Goal: Task Accomplishment & Management: Complete application form

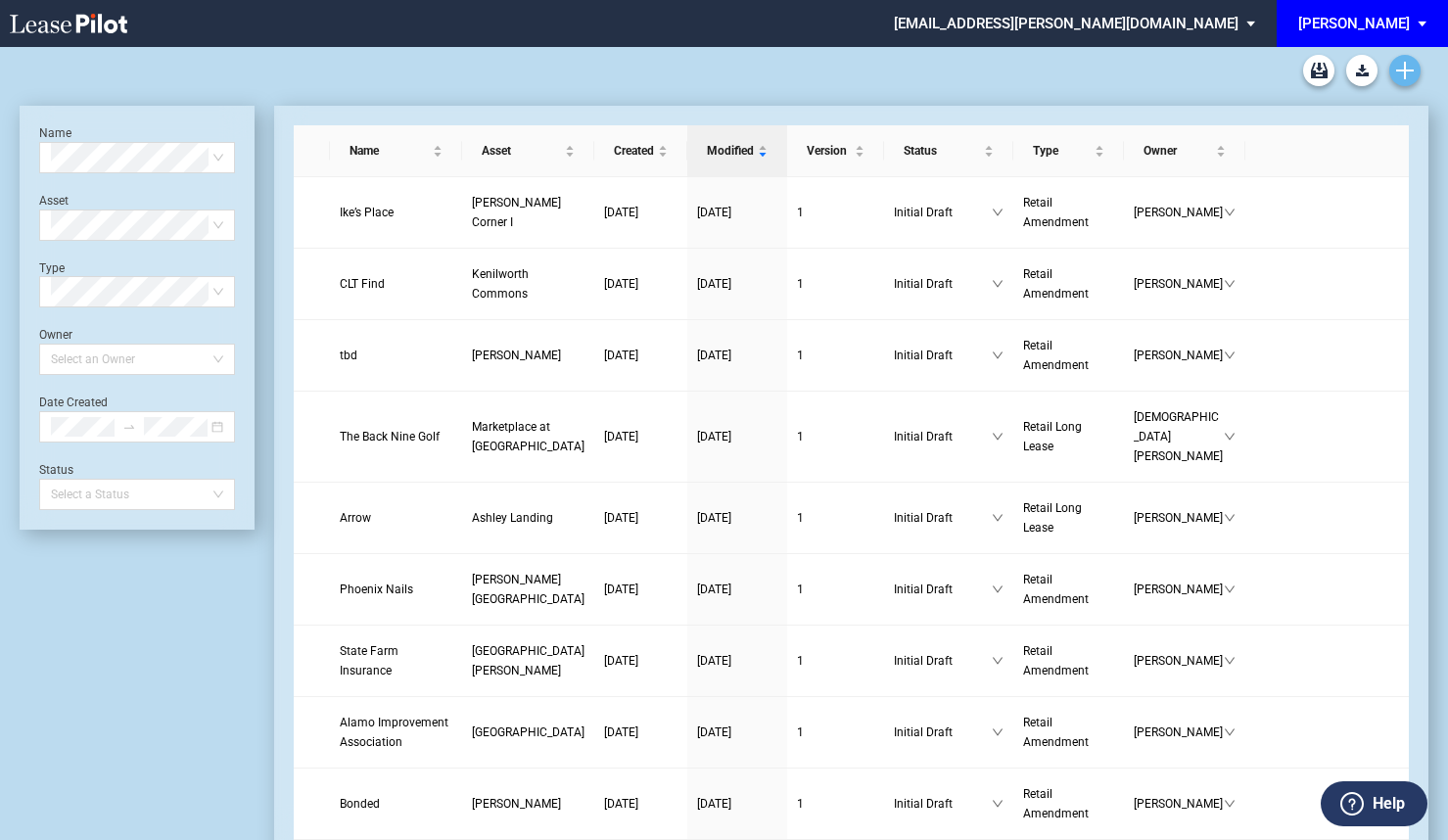
click at [1415, 68] on link "Create new document" at bounding box center [1405, 70] width 31 height 31
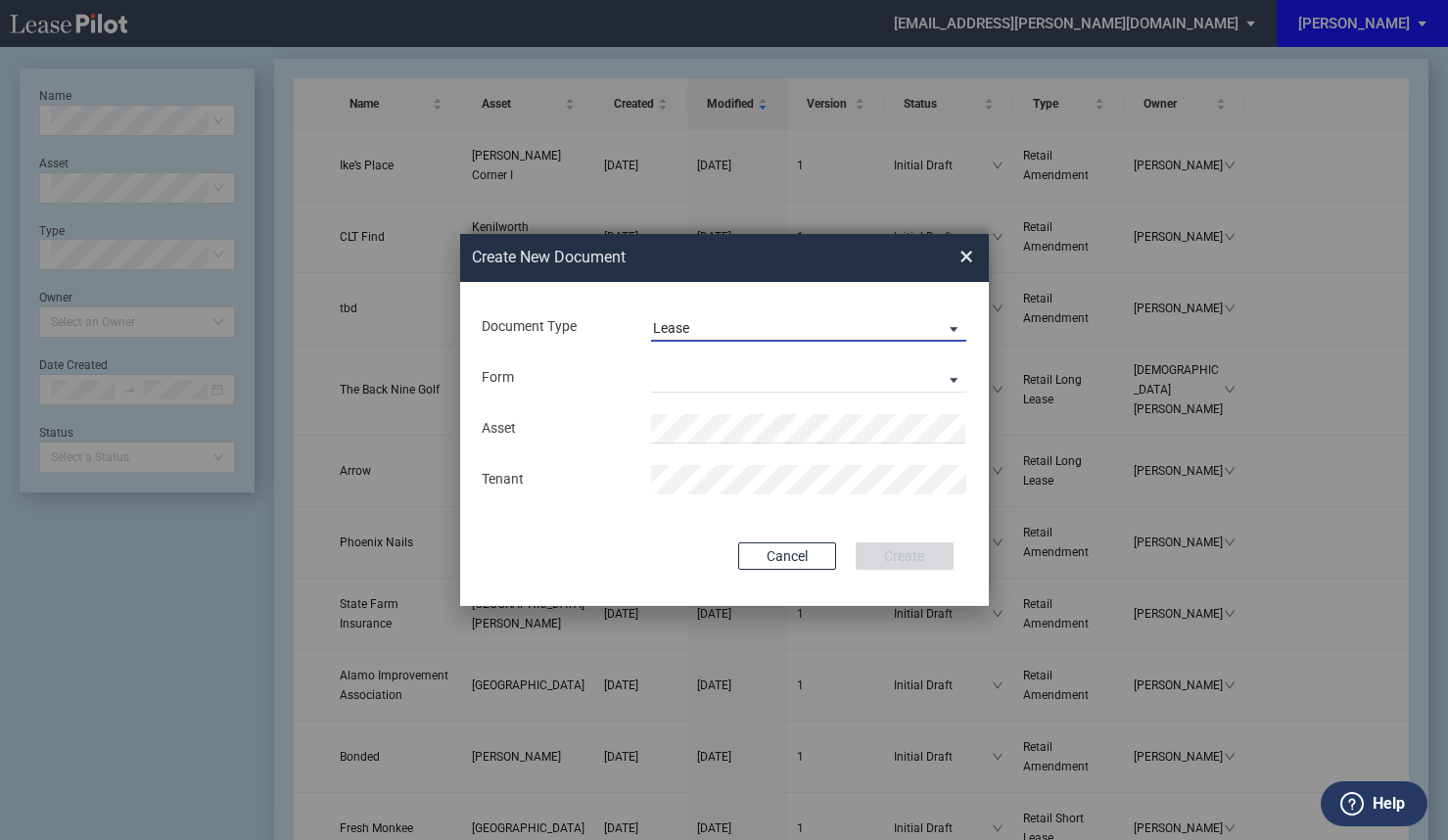
click at [748, 332] on span "Lease" at bounding box center [793, 329] width 281 height 20
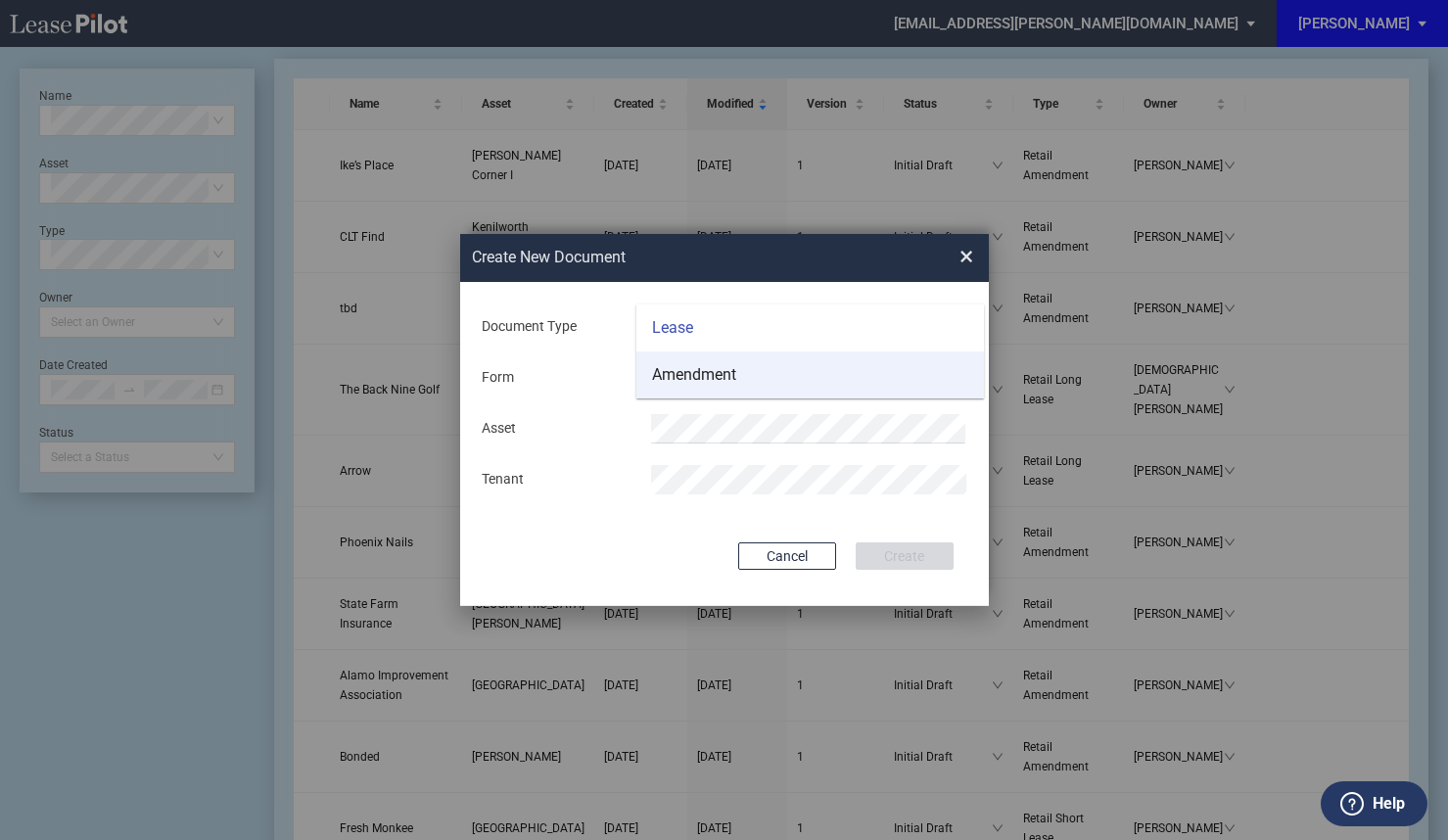
click at [743, 382] on md-option "Amendment" at bounding box center [810, 375] width 348 height 47
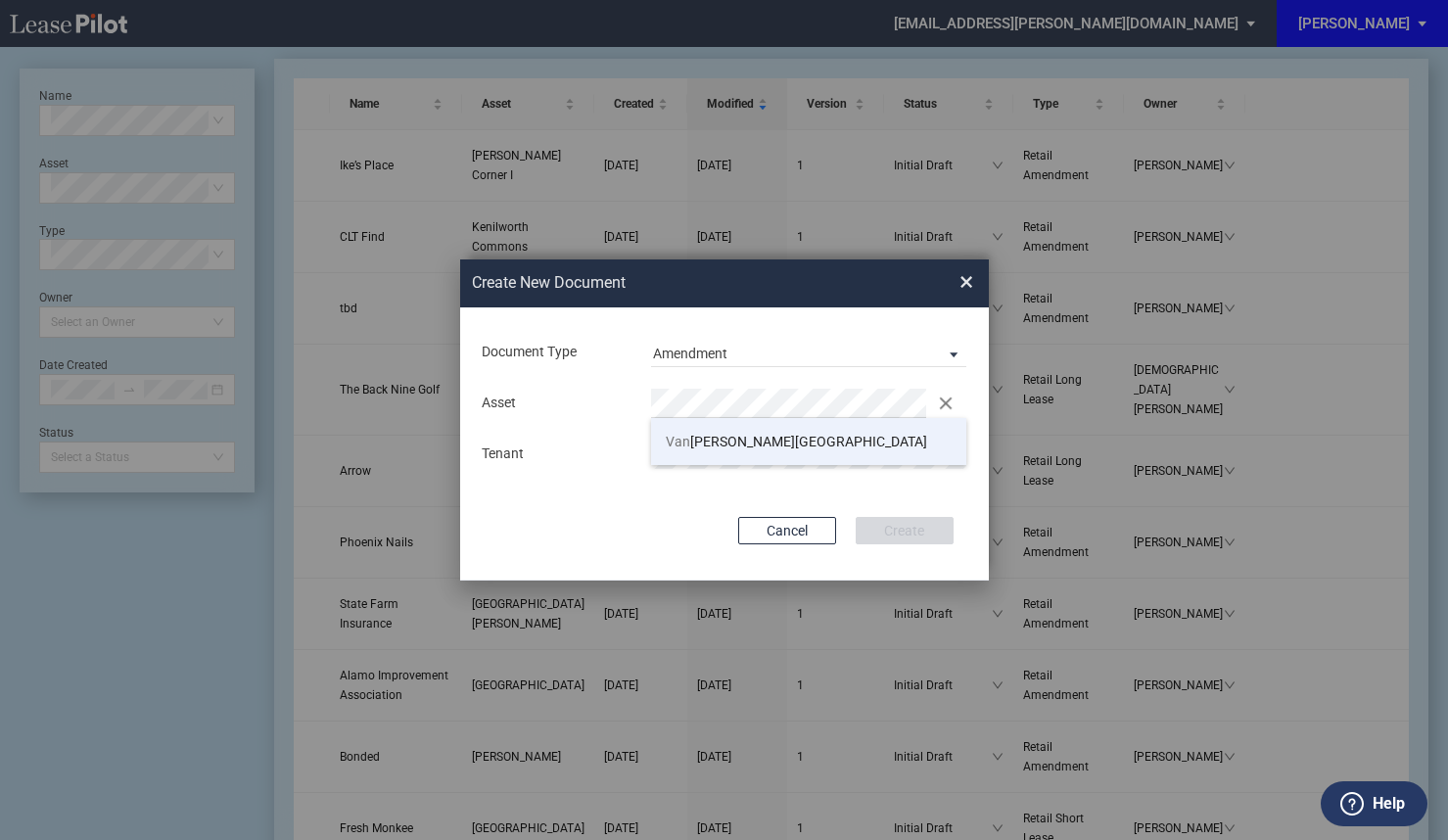
click at [694, 437] on span "Van Dorn Plaza" at bounding box center [796, 442] width 261 height 16
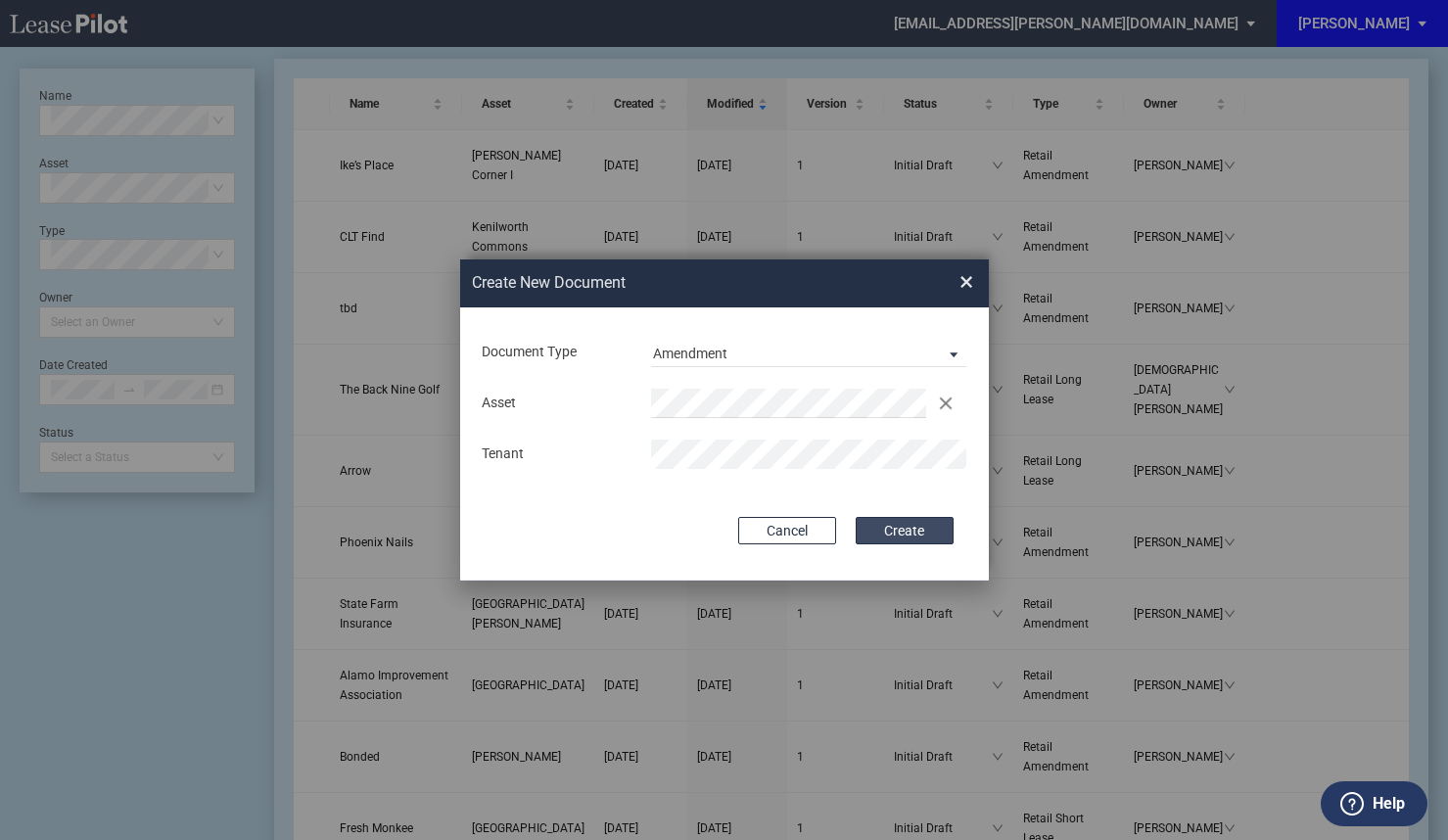
click at [886, 533] on button "Create" at bounding box center [905, 531] width 98 height 27
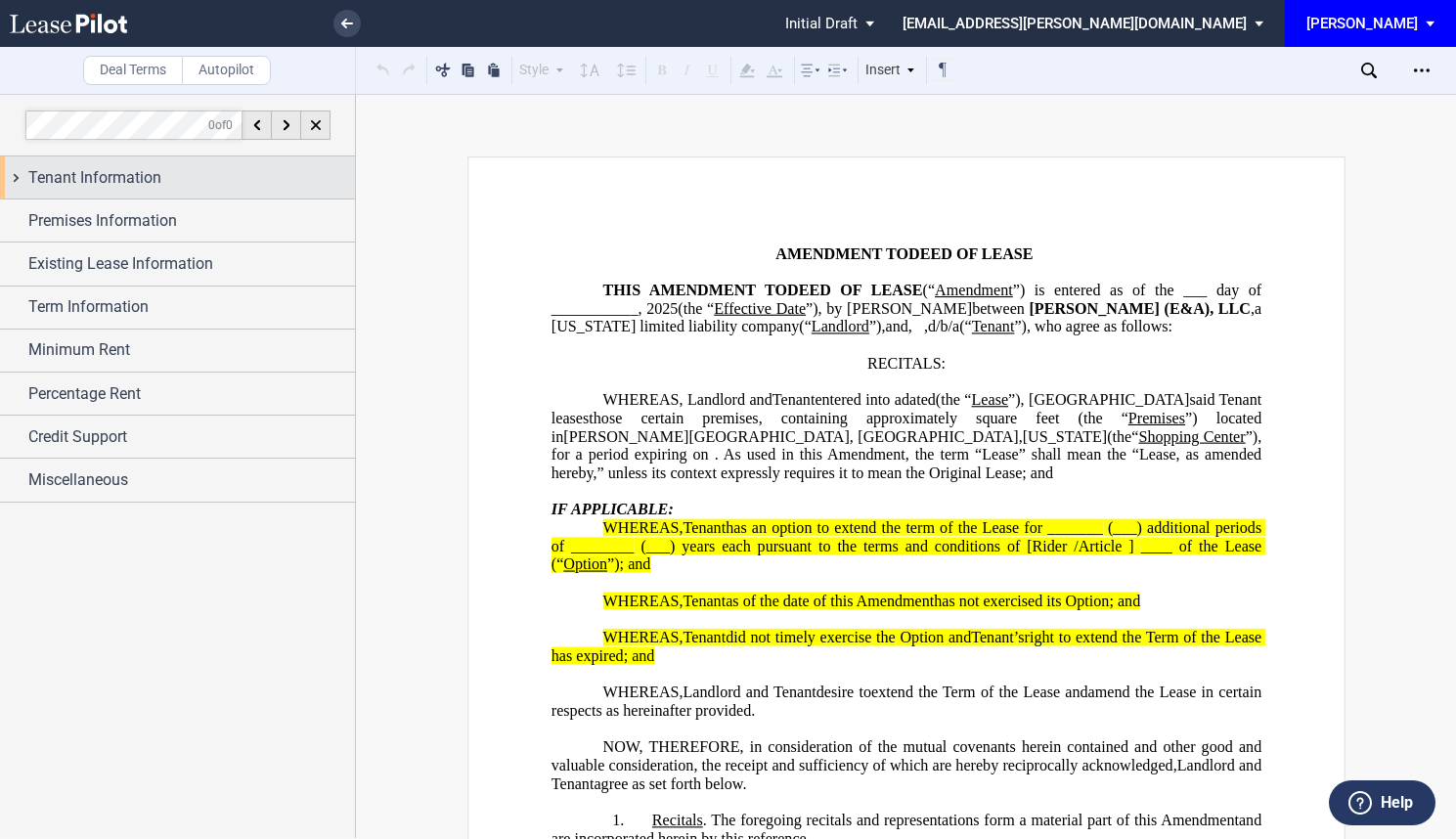
click at [231, 172] on div "Tenant Information" at bounding box center [192, 178] width 327 height 23
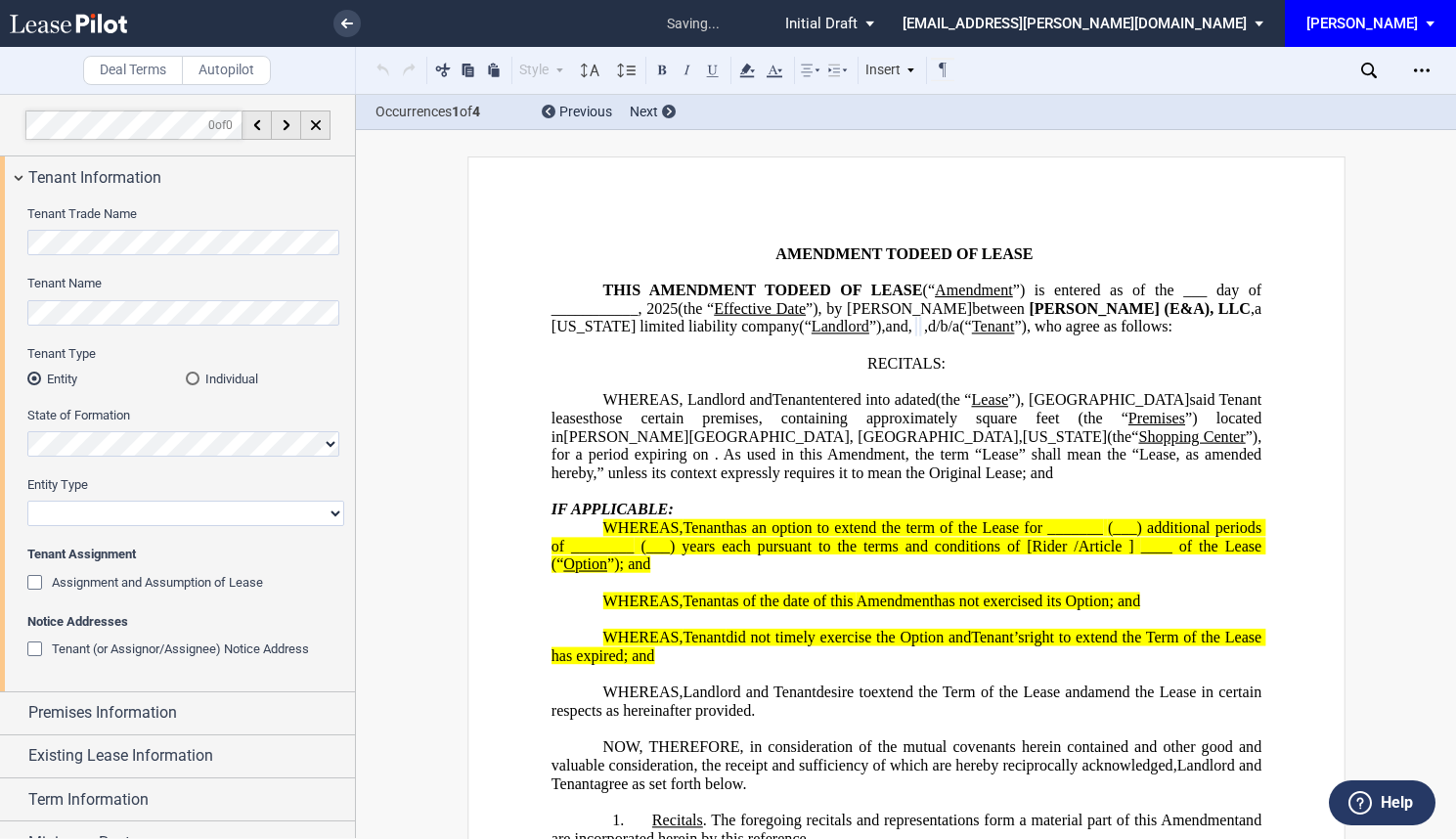
click at [112, 511] on select "Corporation Limited Liability Company General Partnership Limited Partnership O…" at bounding box center [186, 513] width 317 height 25
select select "limited liability company"
click at [27, 501] on select "Corporation Limited Liability Company General Partnership Limited Partnership O…" at bounding box center [186, 513] width 317 height 25
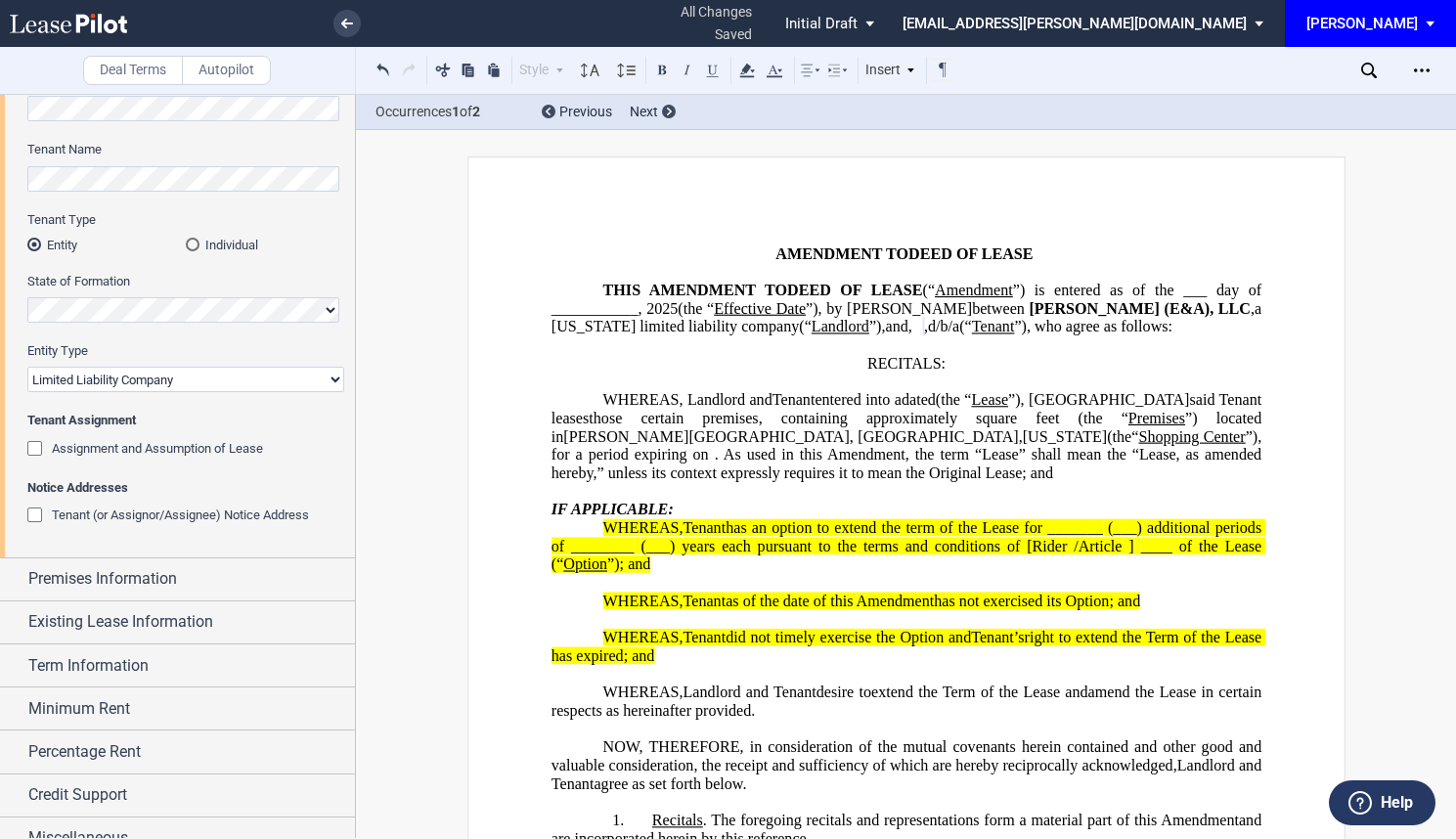
scroll to position [156, 0]
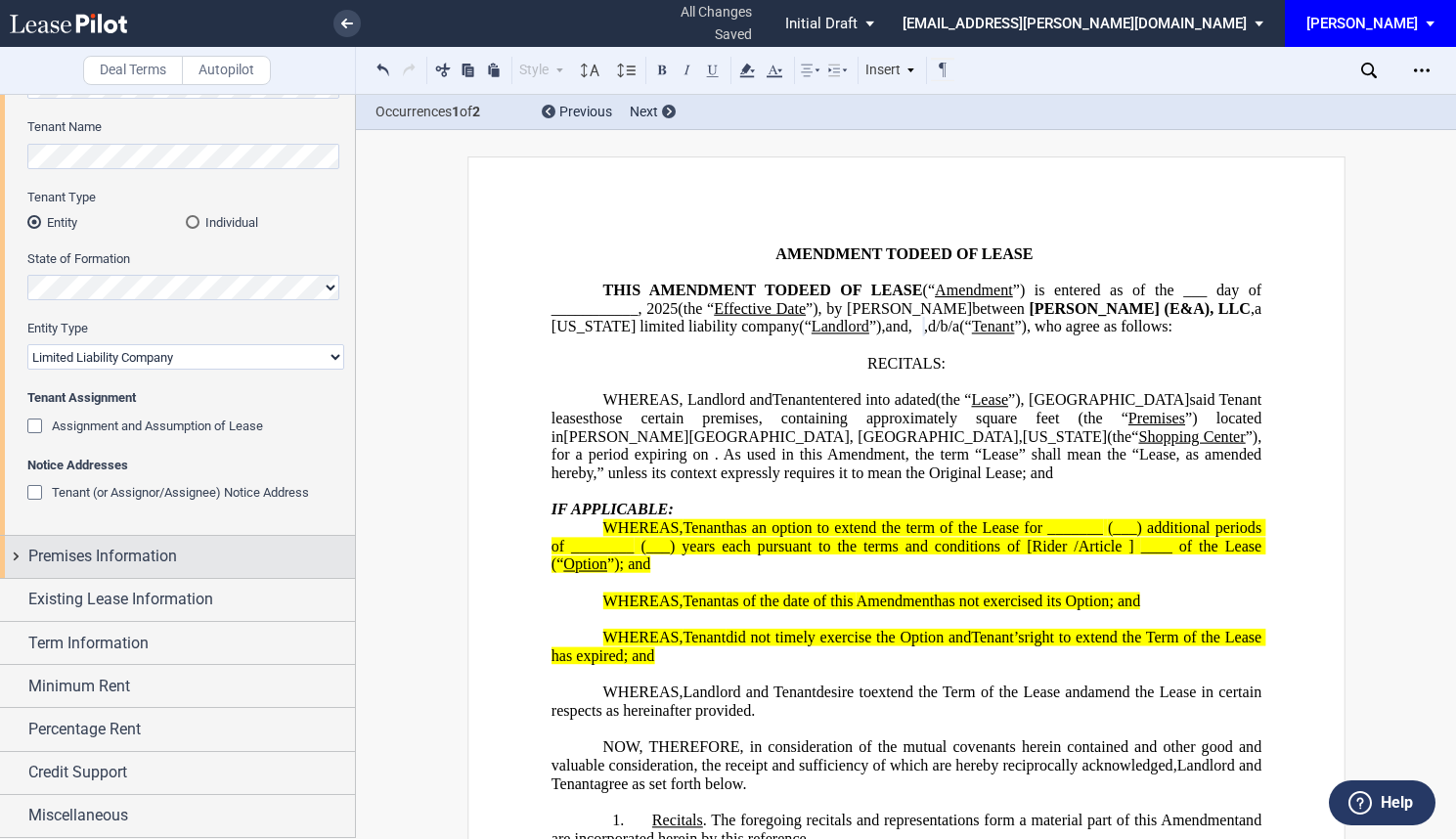
click at [162, 559] on span "Premises Information" at bounding box center [103, 556] width 149 height 23
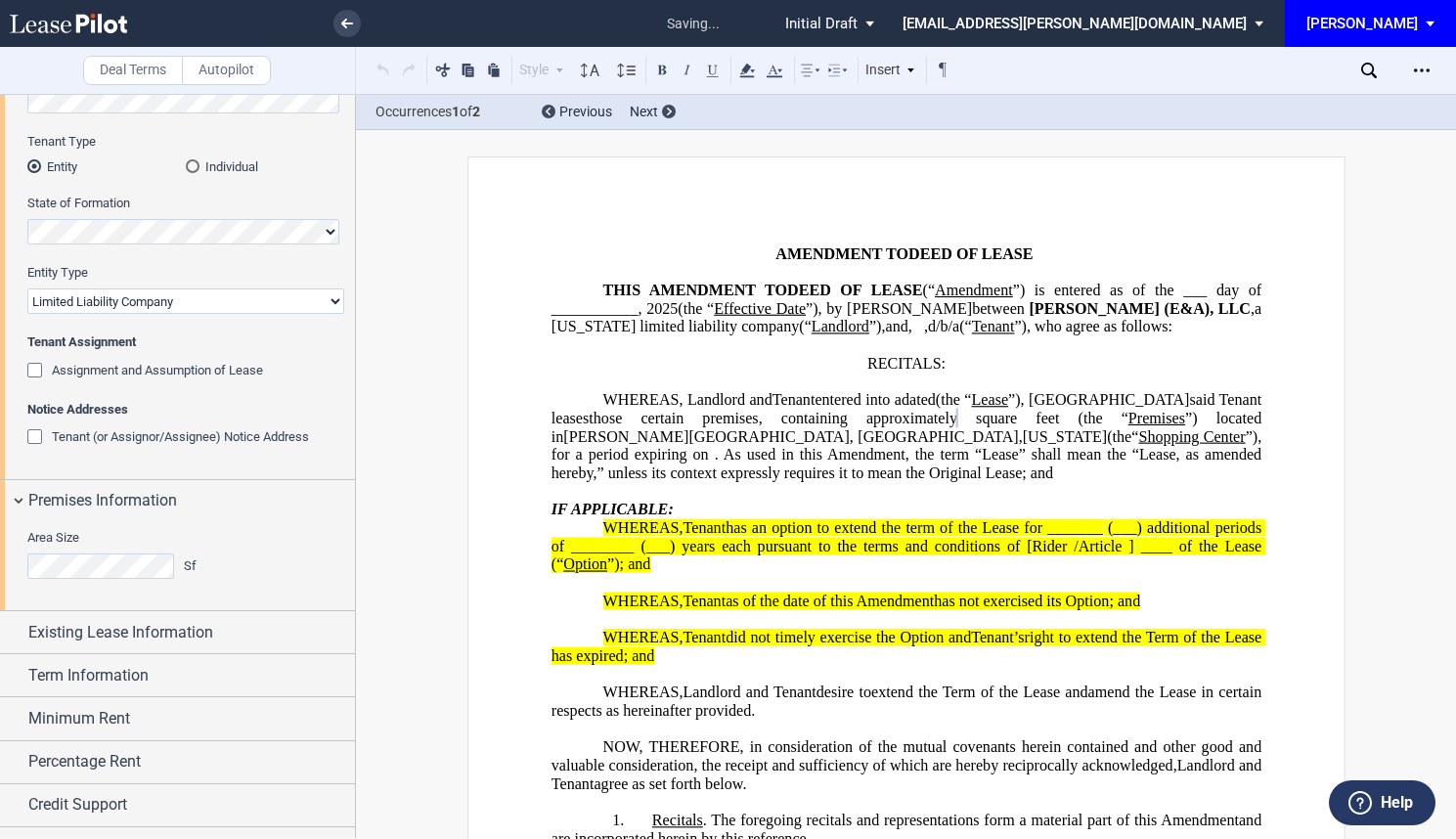
scroll to position [244, 0]
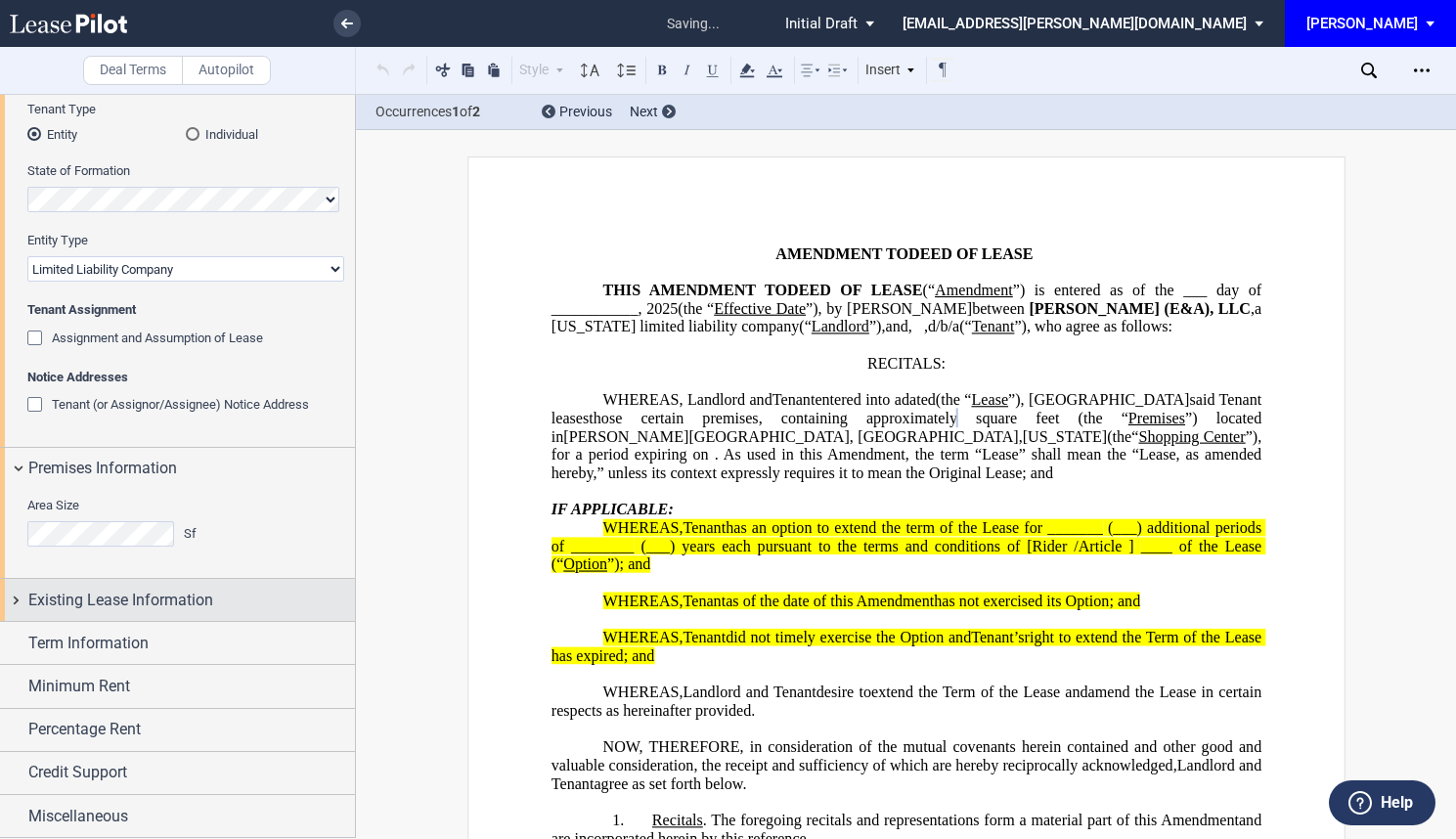
click at [228, 603] on div "Existing Lease Information" at bounding box center [192, 600] width 327 height 23
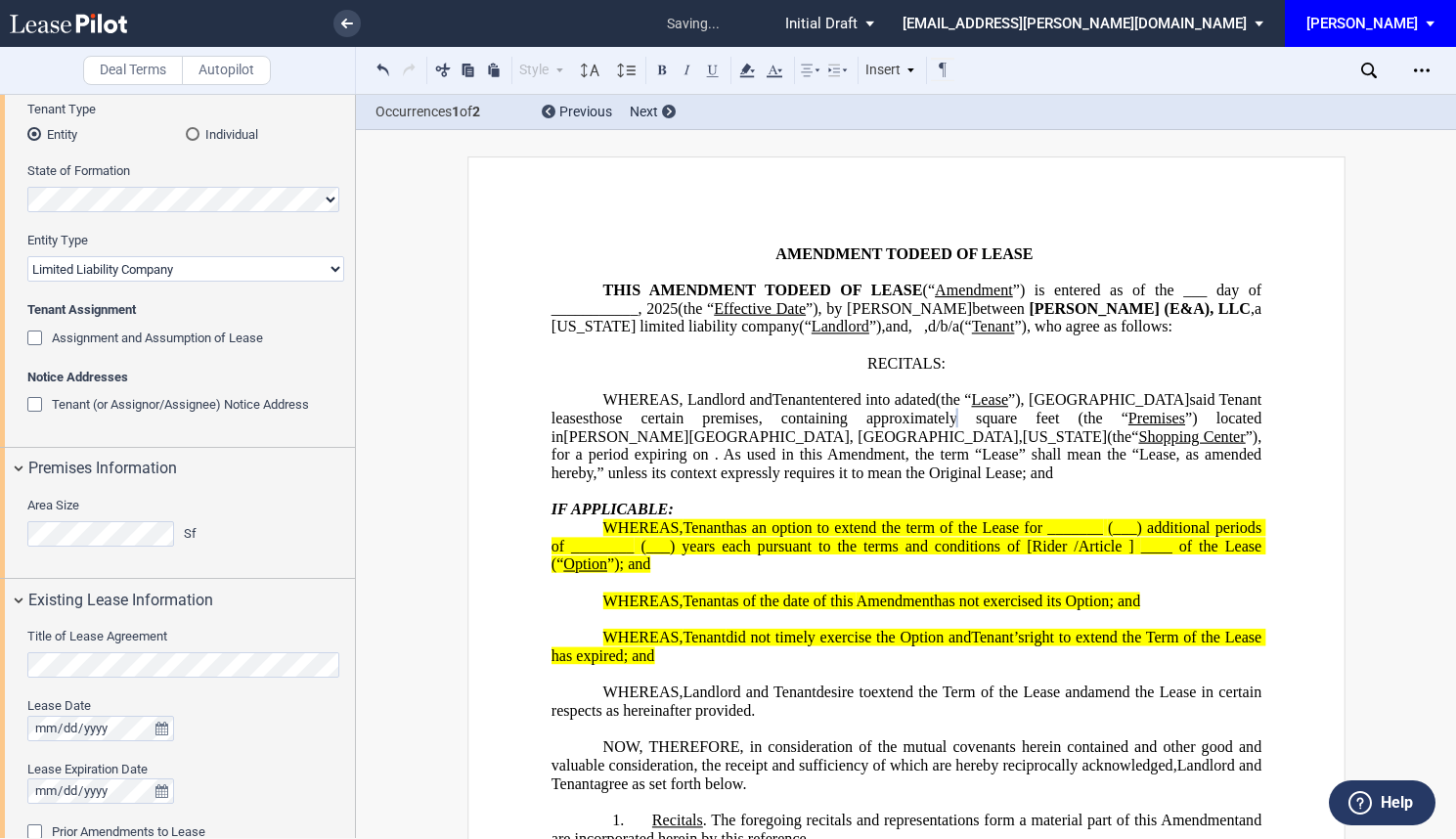
scroll to position [342, 0]
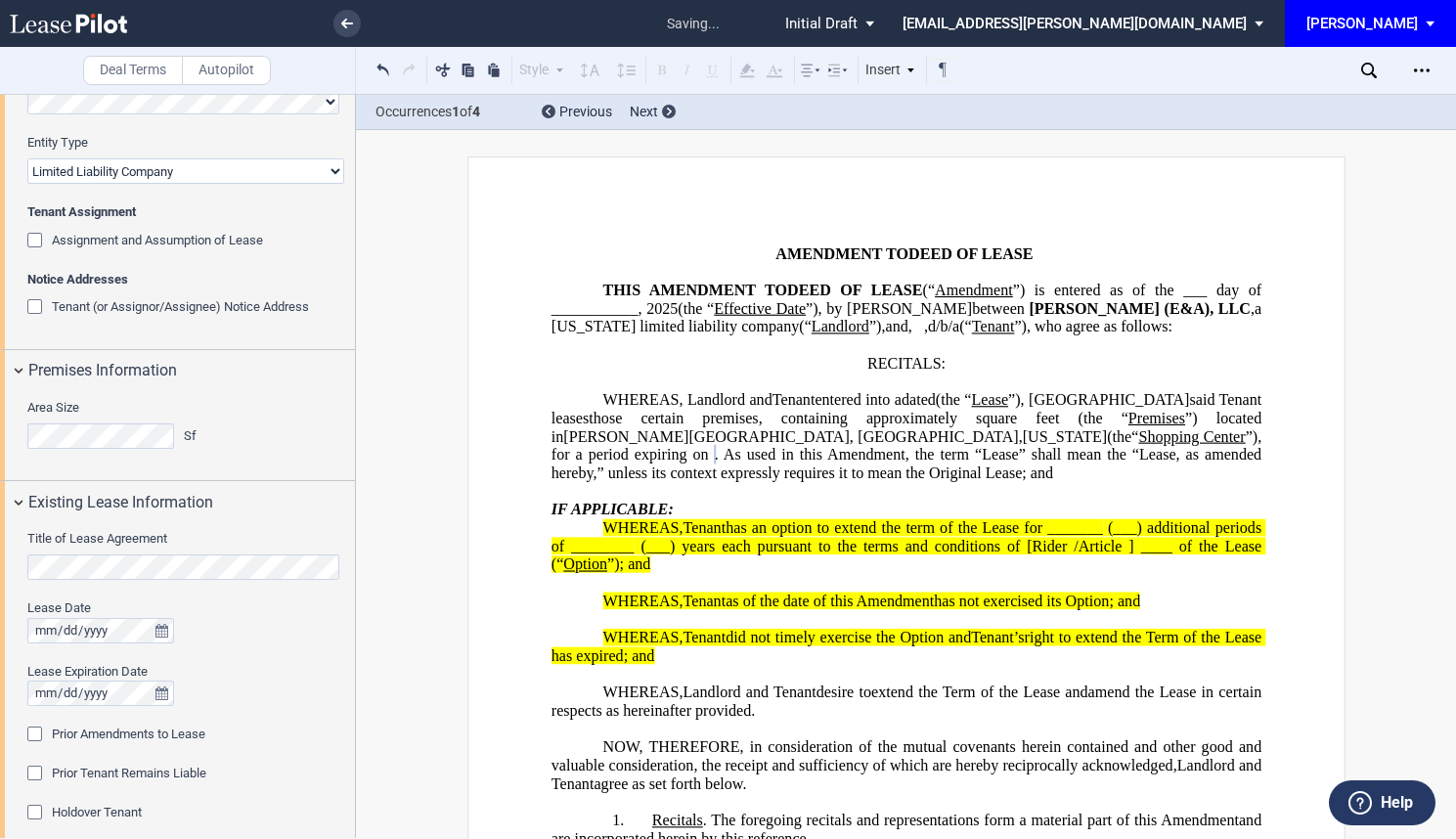
click at [34, 736] on div "Prior Amendments to Lease" at bounding box center [37, 736] width 20 height 20
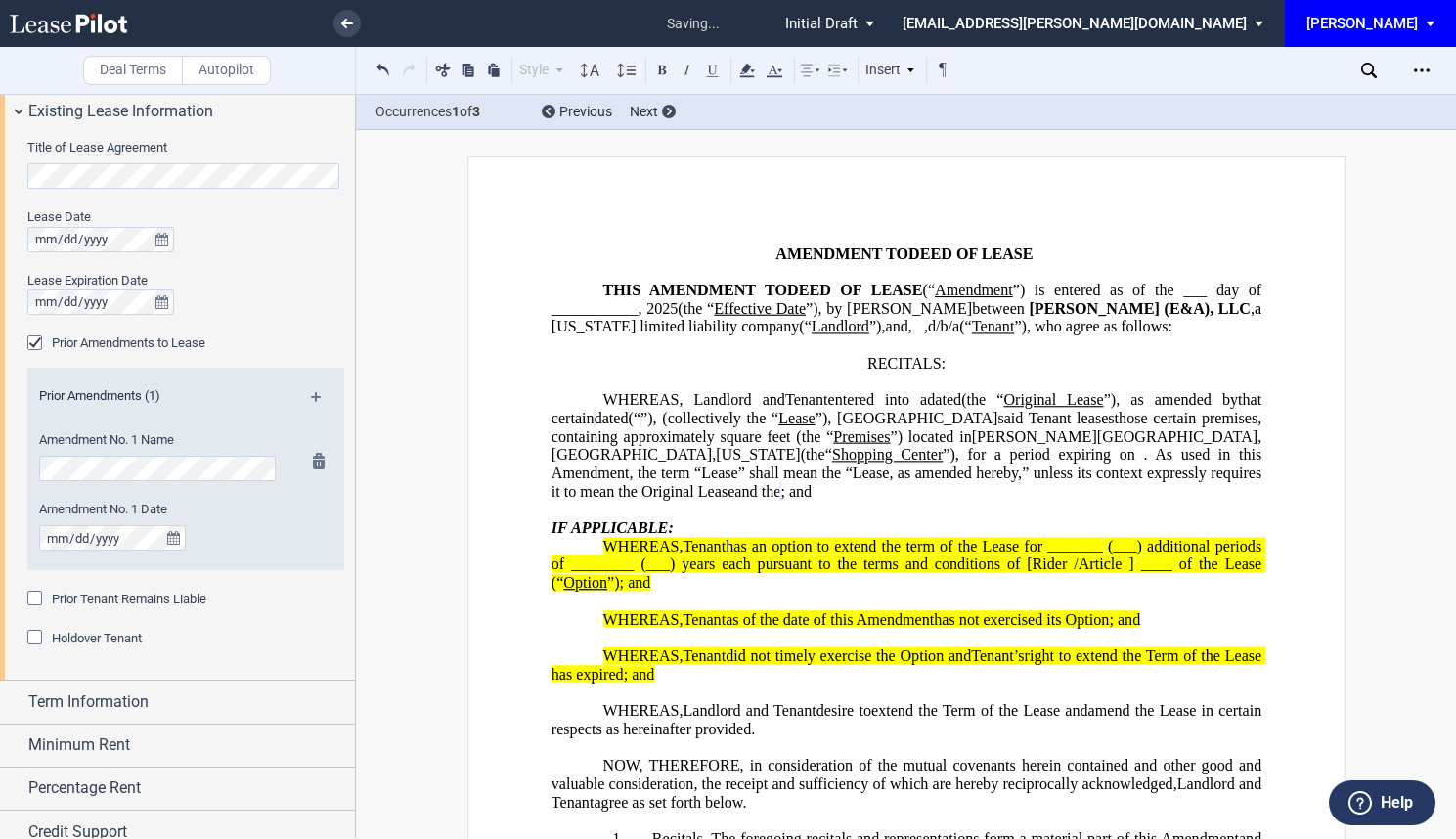
scroll to position [0, 0]
click at [311, 395] on md-icon at bounding box center [324, 404] width 26 height 23
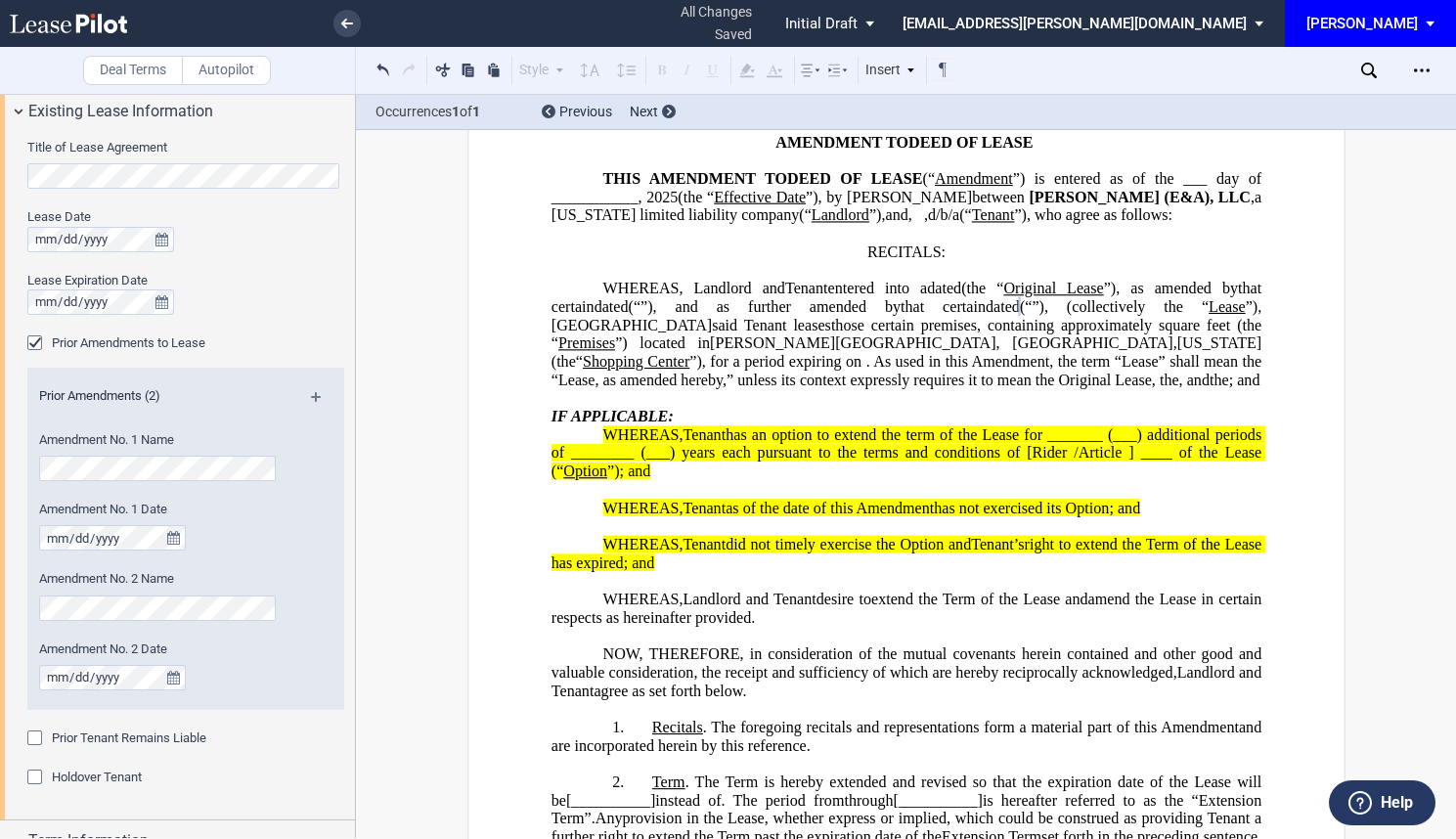
scroll to position [196, 0]
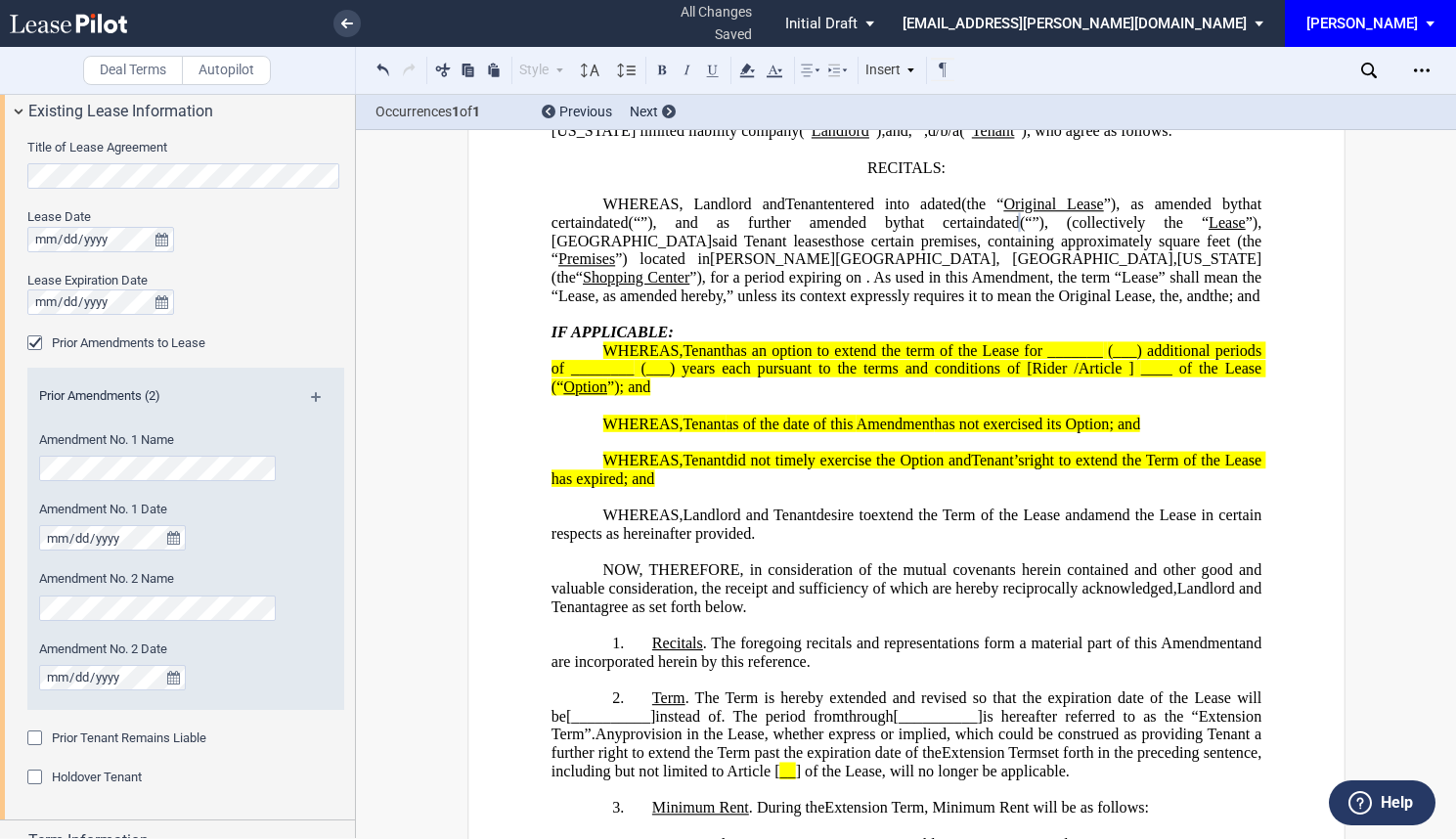
drag, startPoint x: 722, startPoint y: 558, endPoint x: 521, endPoint y: 407, distance: 251.4
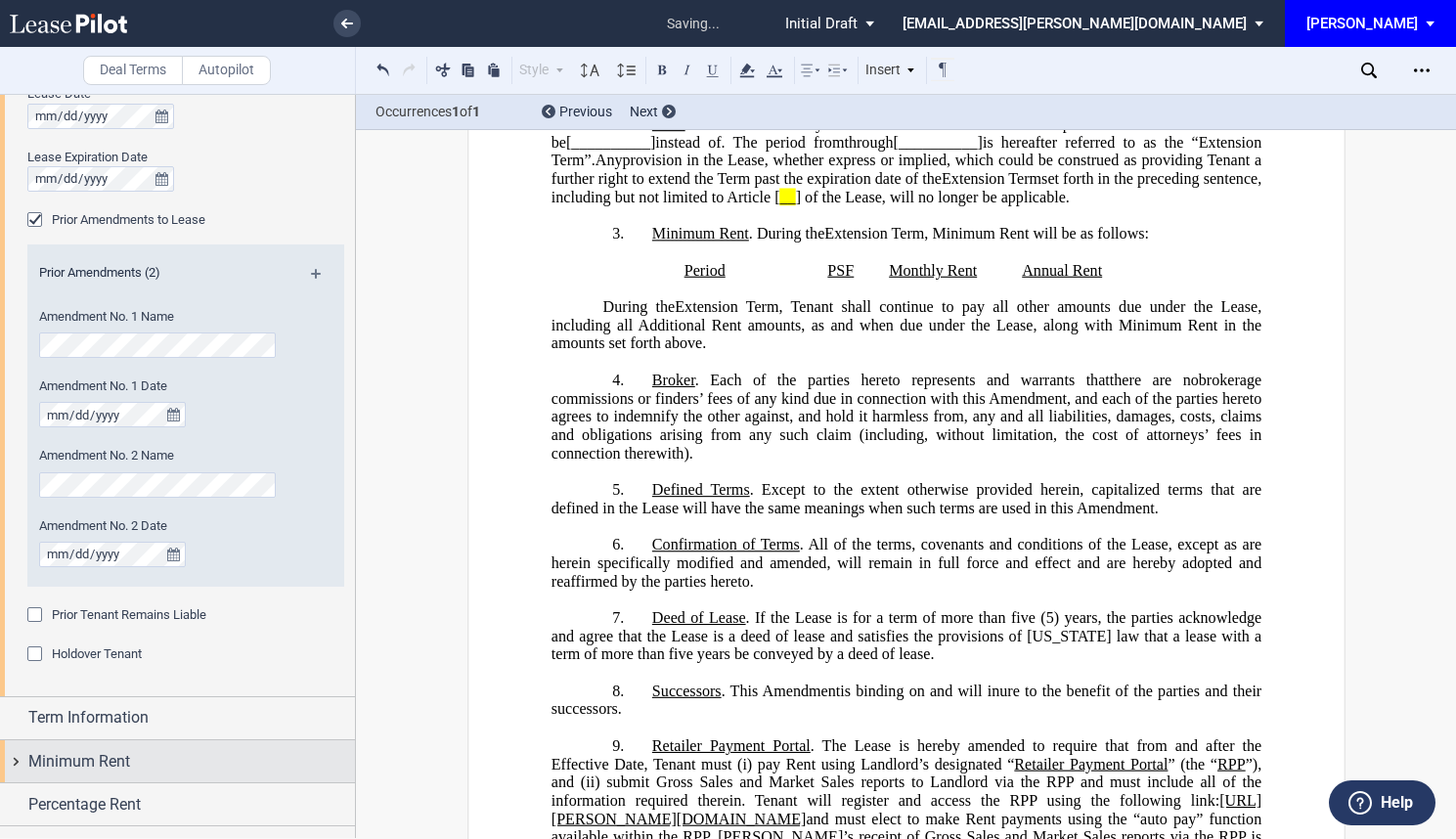
scroll to position [932, 0]
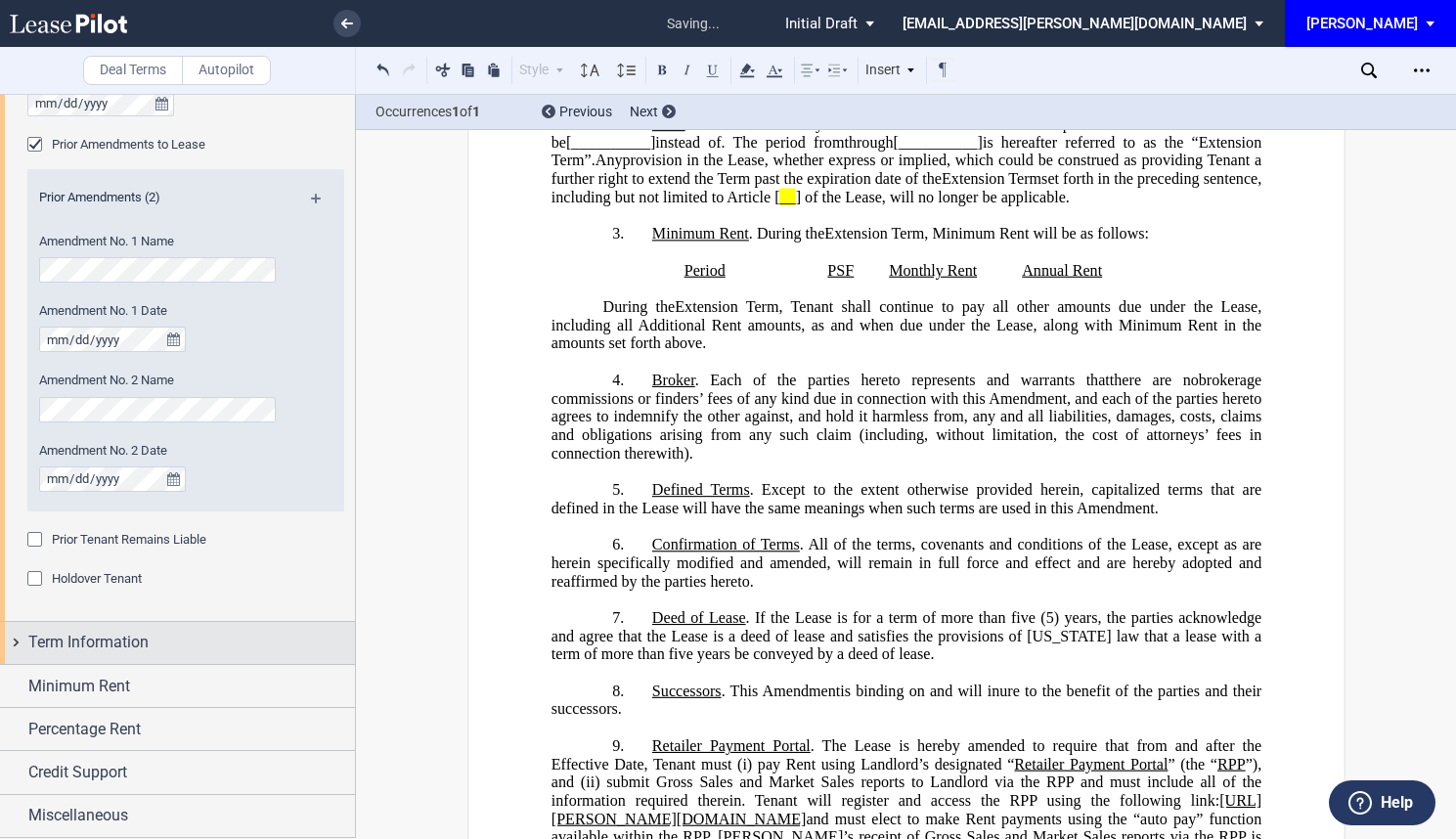
click at [138, 640] on span "Term Information" at bounding box center [88, 642] width 120 height 23
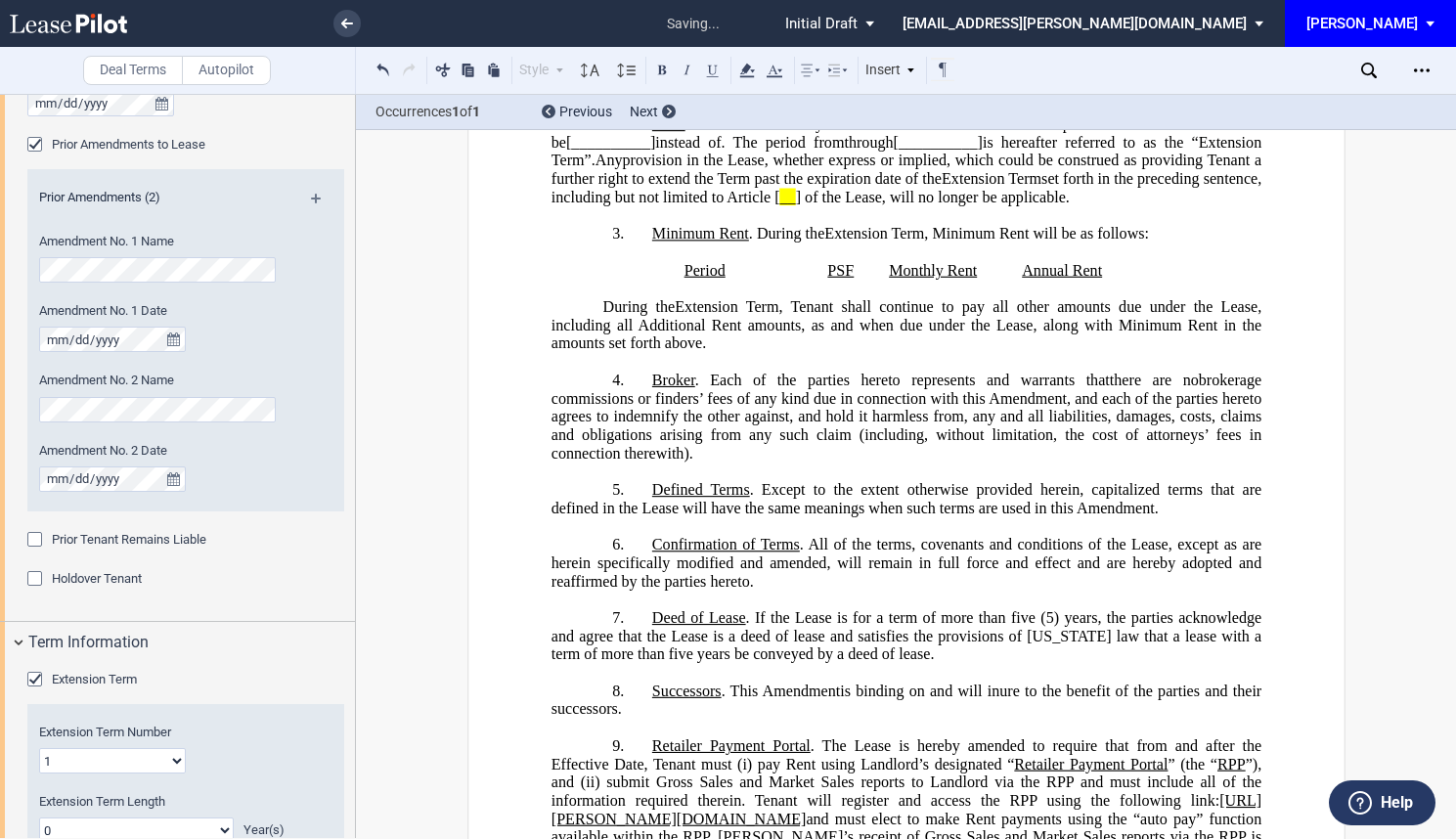
scroll to position [1246, 0]
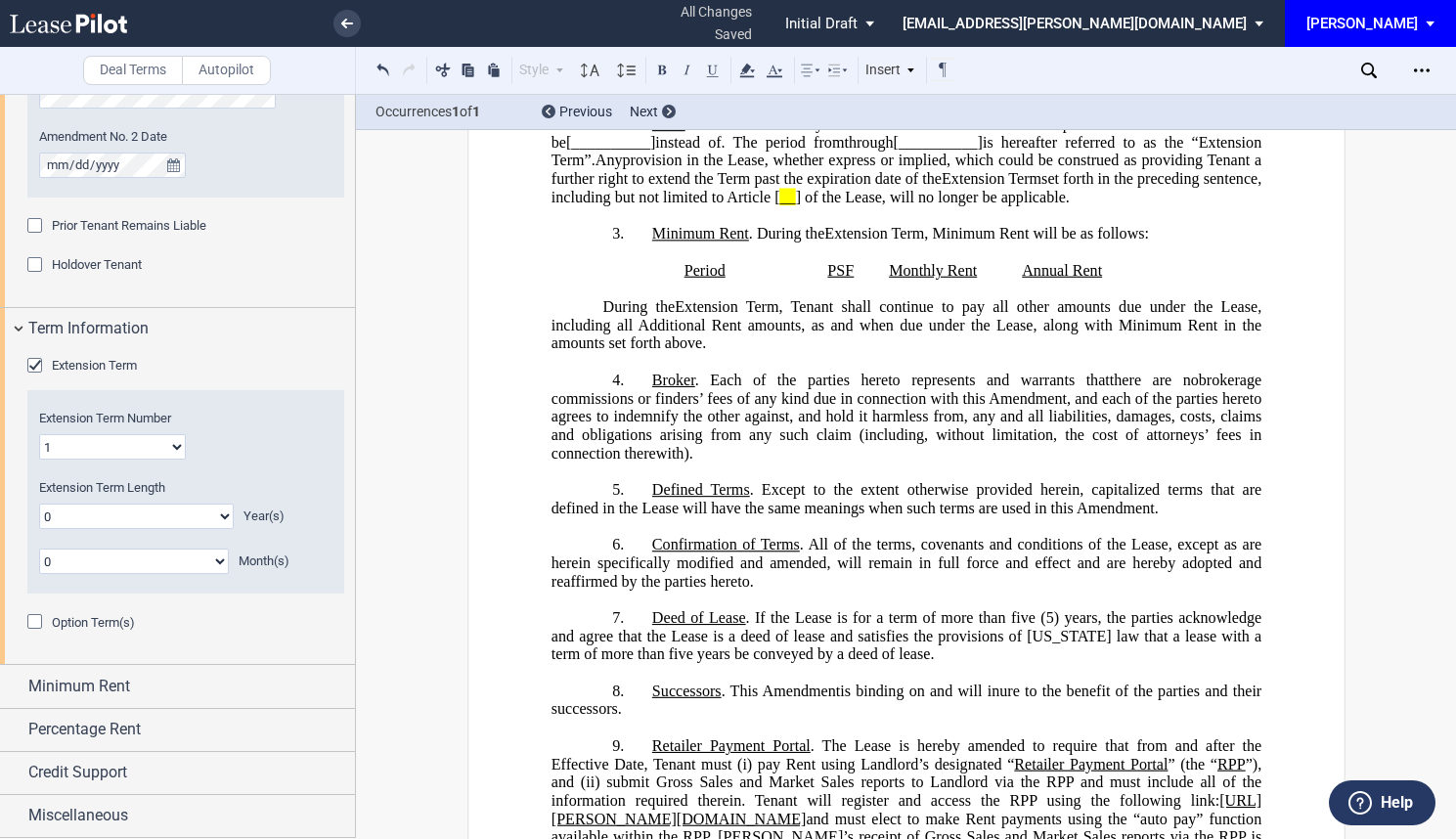
drag, startPoint x: 172, startPoint y: 448, endPoint x: 158, endPoint y: 449, distance: 14.0
click at [172, 448] on select "1 2 3 4 5 6 7 8 9 10 11 12 13 14 15 16 17 18 19 20" at bounding box center [112, 447] width 147 height 25
select select "number:2"
click at [39, 434] on select "1 2 3 4 5 6 7 8 9 10 11 12 13 14 15 16 17 18 19 20" at bounding box center [112, 447] width 147 height 25
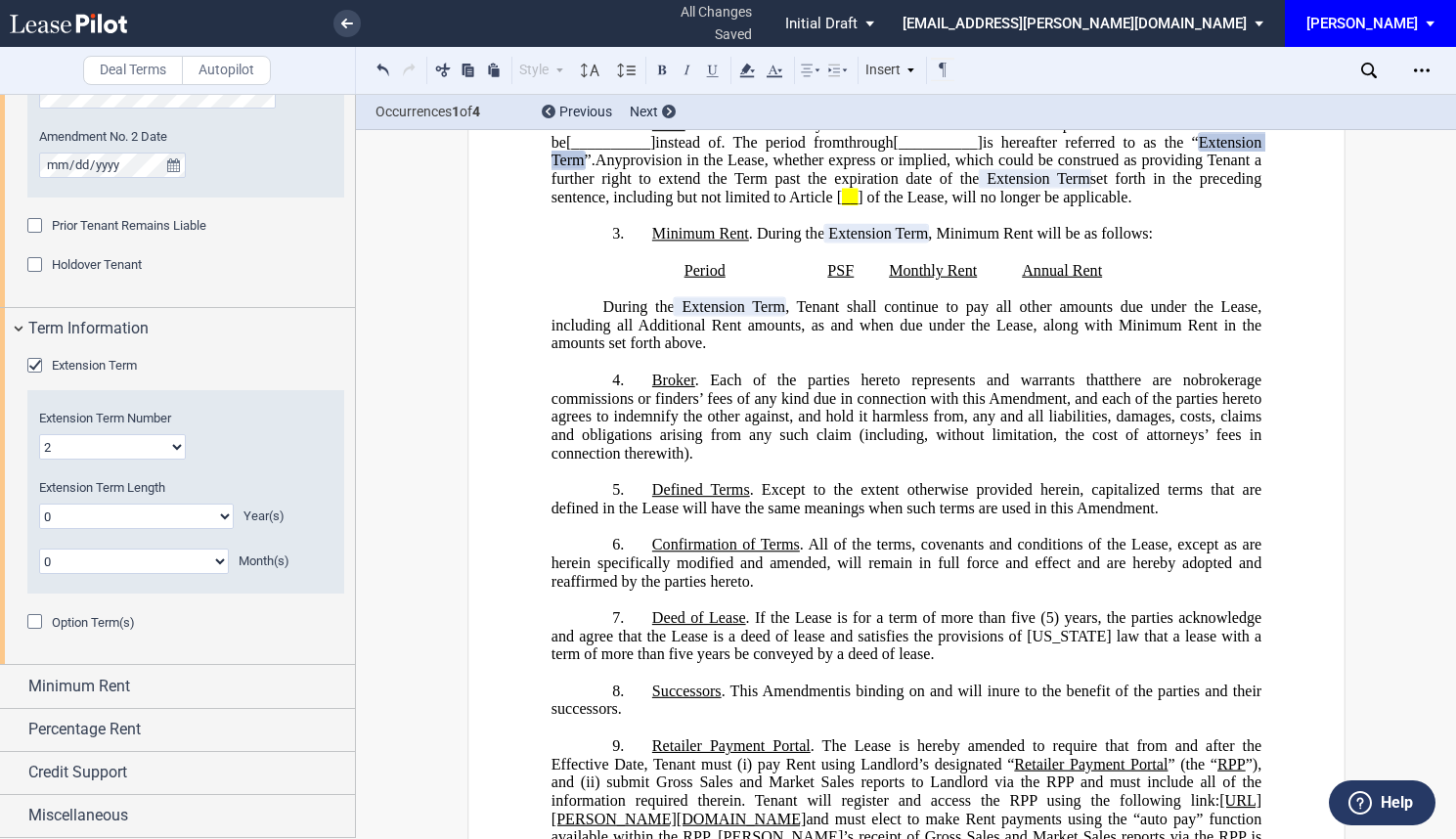
click at [150, 515] on select "0 1 2 3 4 5 6 7 8 9 10 11 12 13 14 15 16 17 18 19 20" at bounding box center [136, 516] width 195 height 25
select select "number:5"
click at [39, 504] on select "0 1 2 3 4 5 6 7 8 9 10 11 12 13 14 15 16 17 18 19 20" at bounding box center [136, 516] width 195 height 25
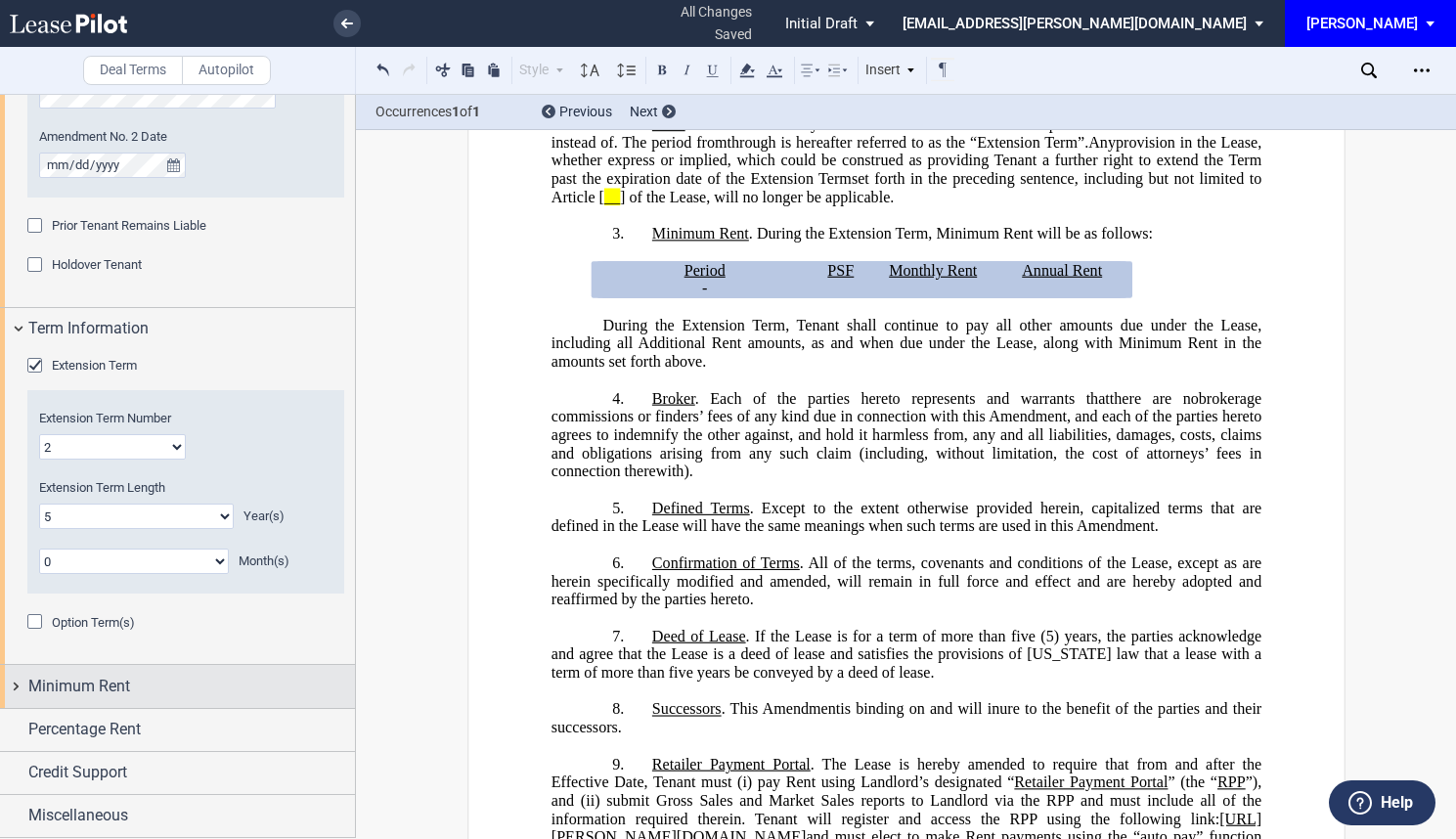
click at [152, 694] on div "Minimum Rent" at bounding box center [192, 686] width 327 height 23
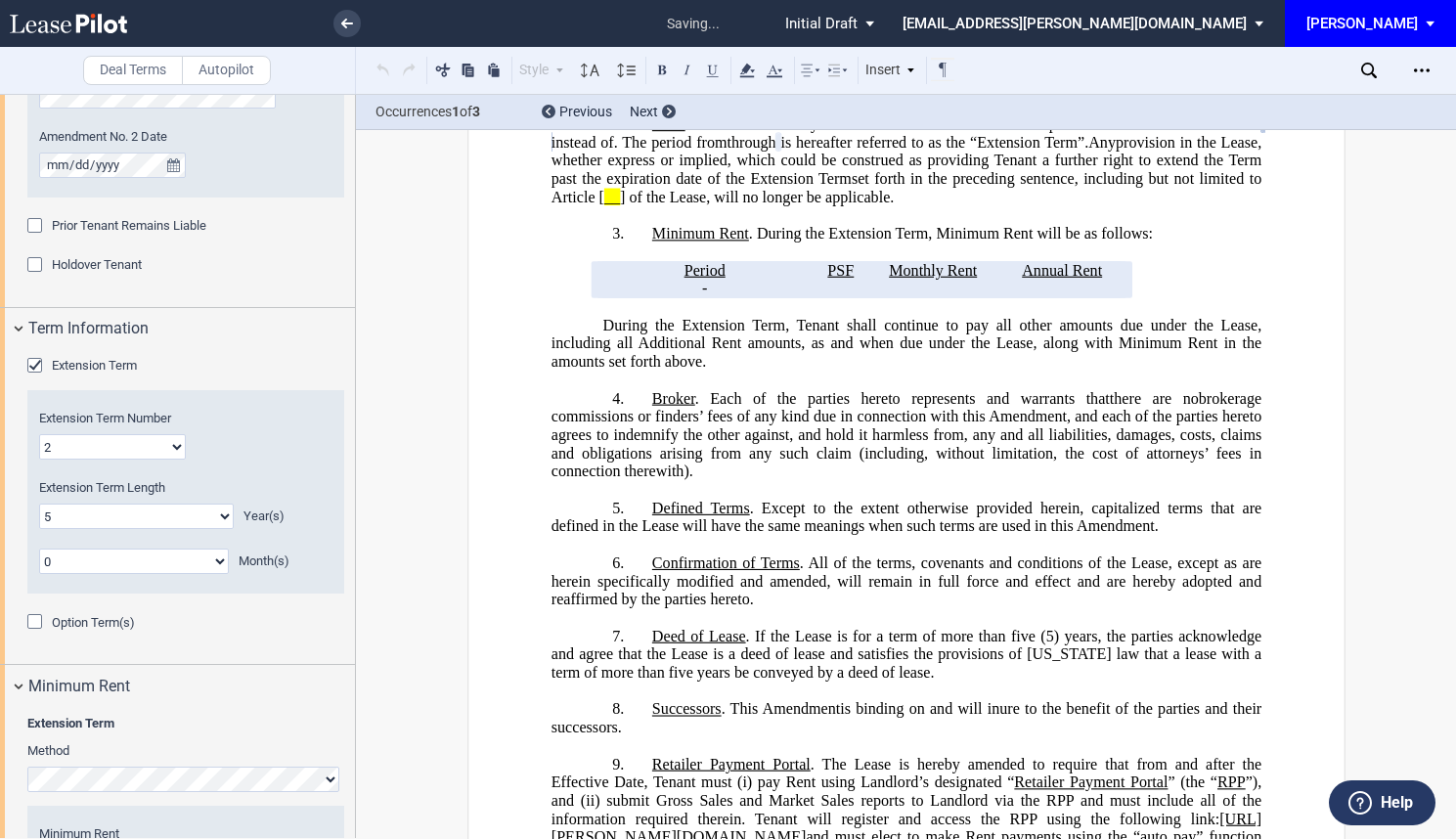
scroll to position [1534, 0]
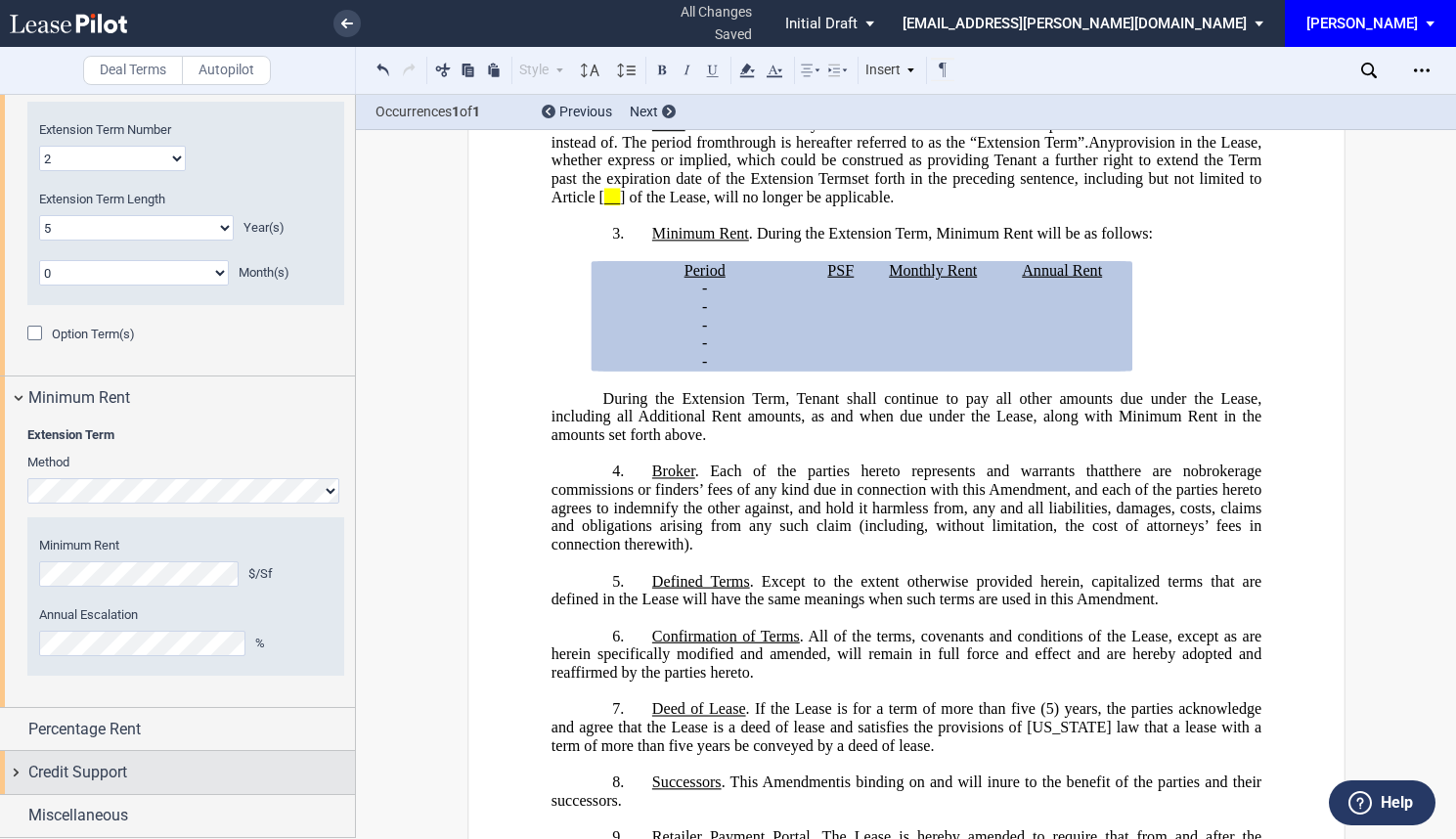
click at [215, 780] on div "Credit Support" at bounding box center [192, 773] width 327 height 23
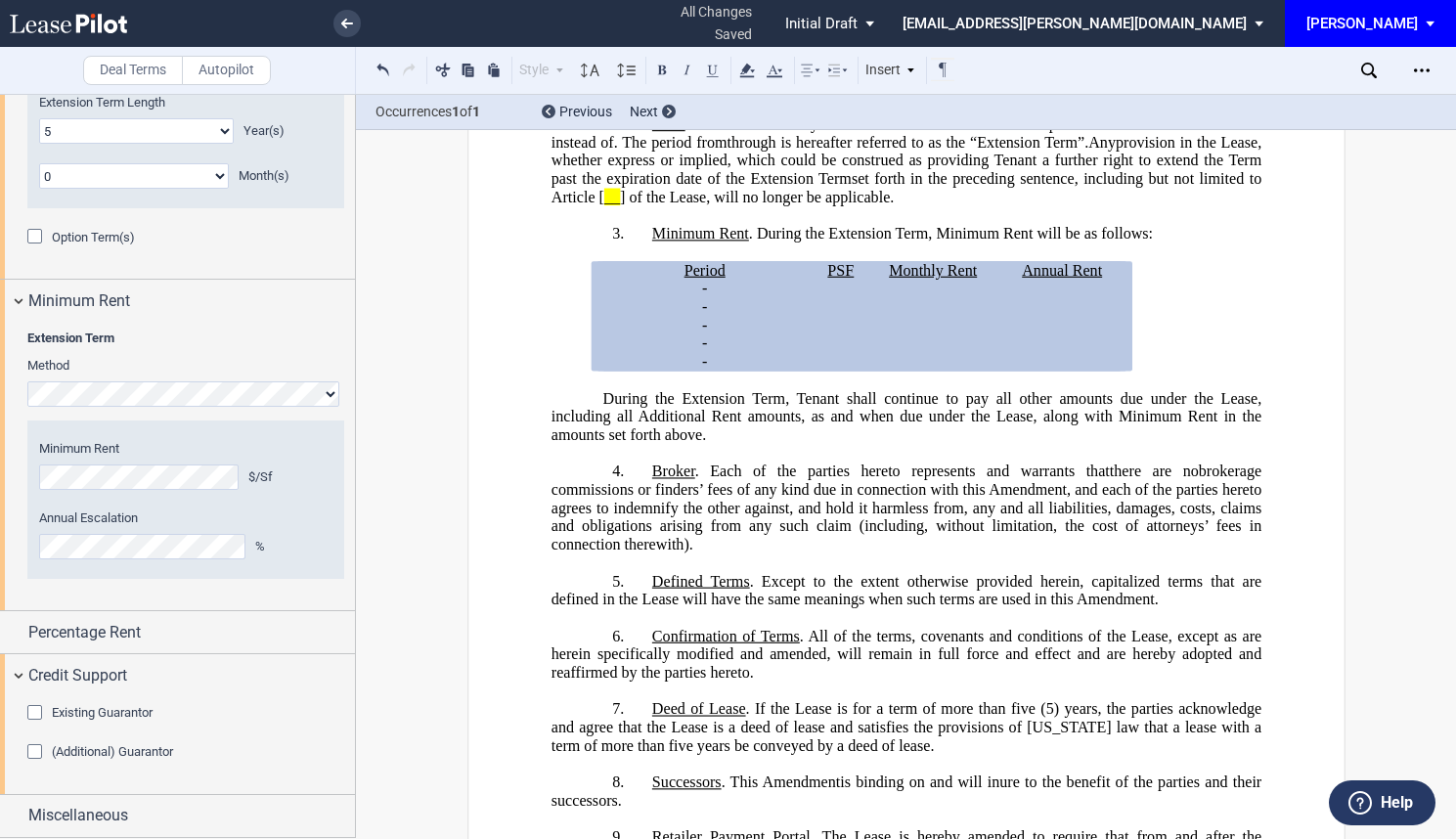
click at [35, 706] on div "Existing Guarantor" at bounding box center [37, 715] width 20 height 20
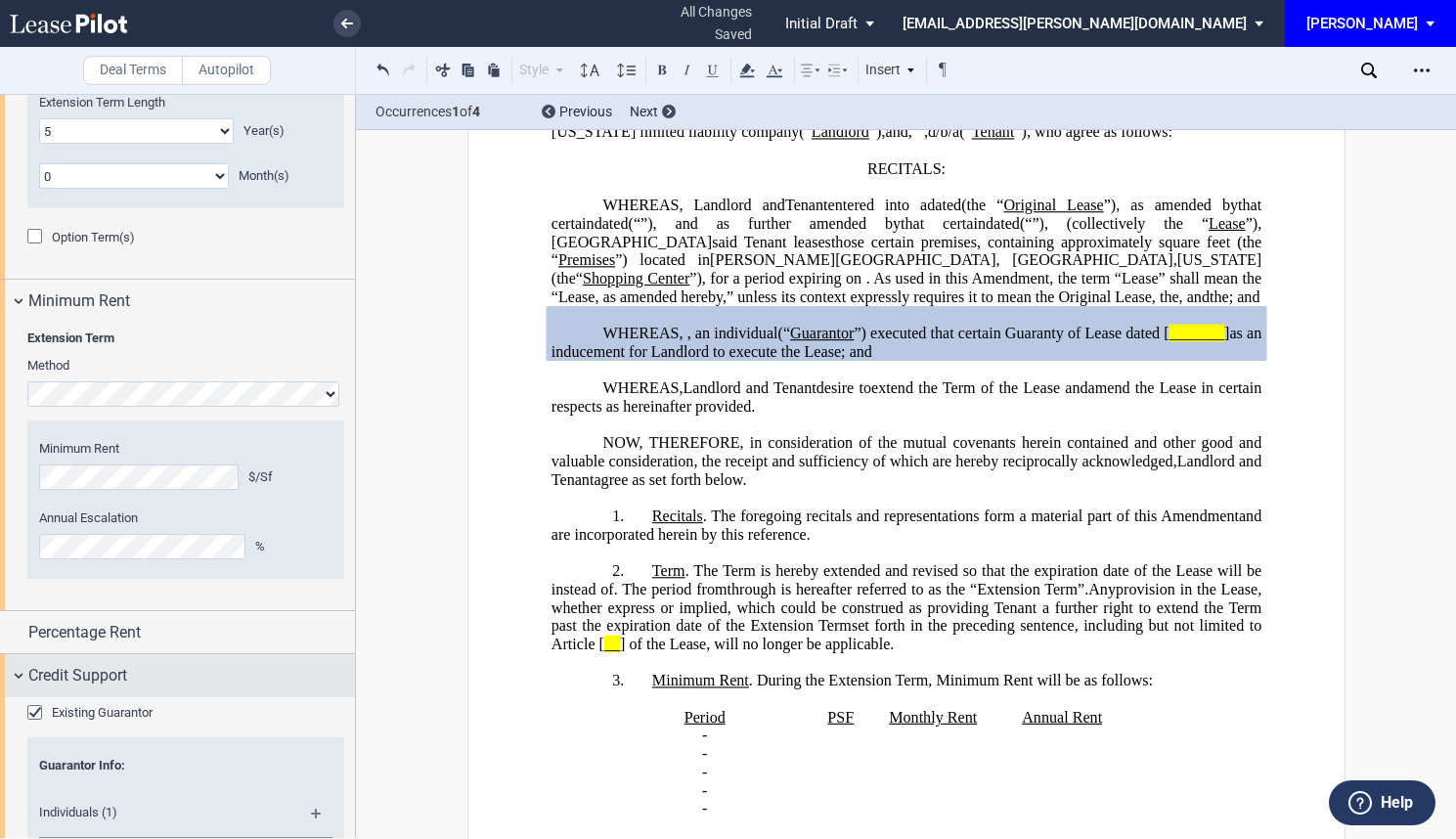
scroll to position [1977, 0]
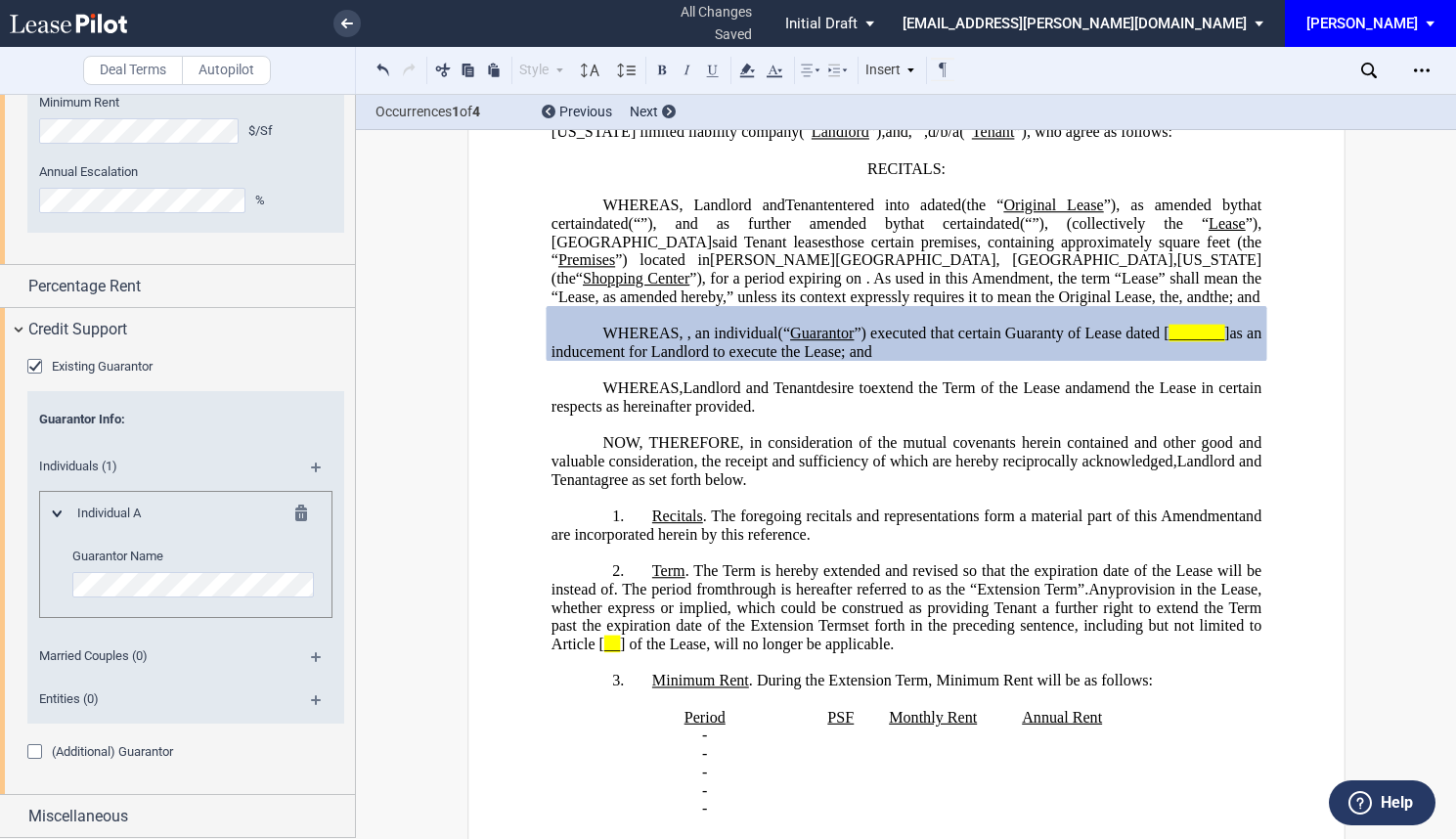
click at [312, 657] on md-icon at bounding box center [324, 664] width 26 height 23
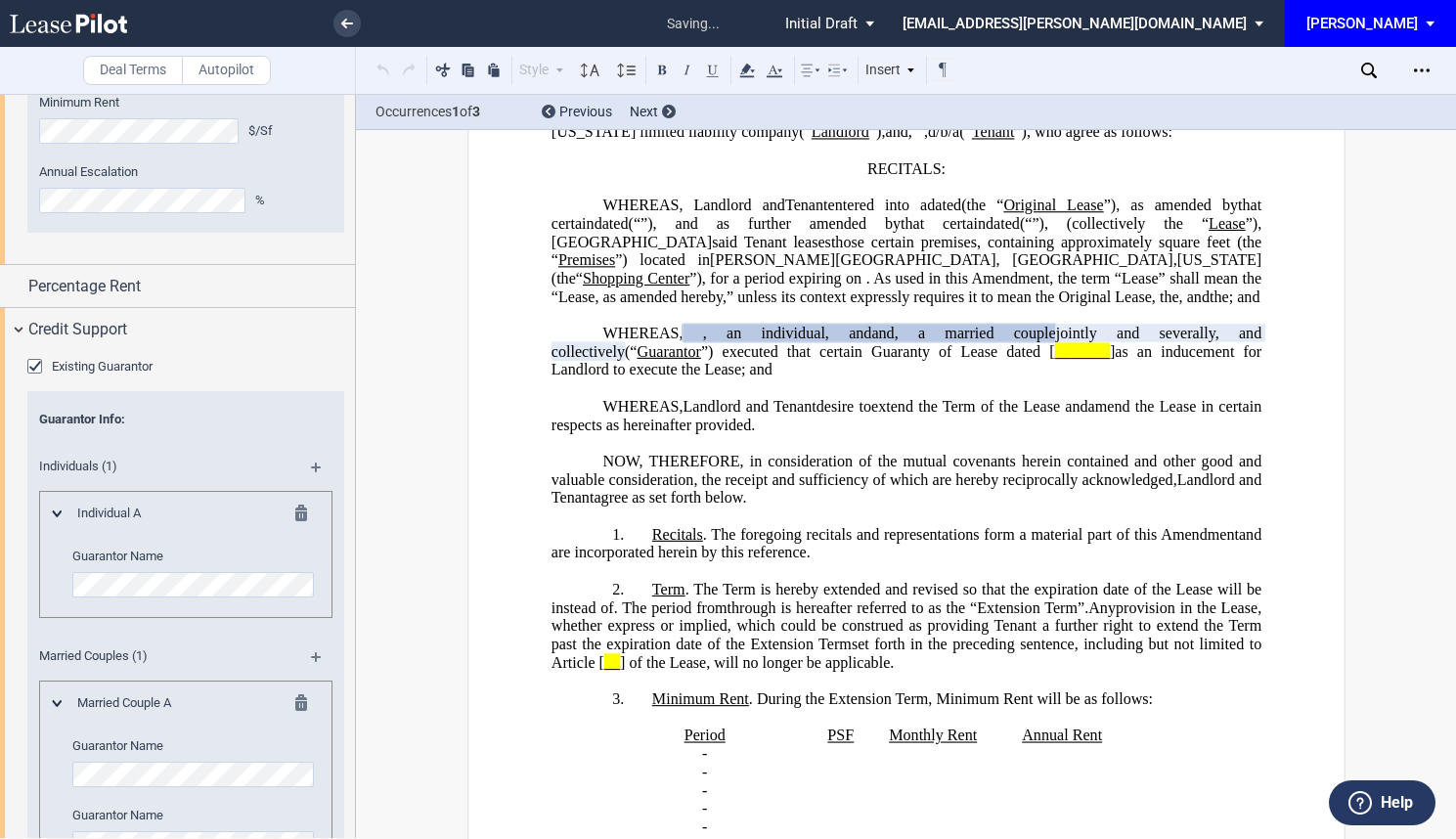
click at [299, 507] on md-icon at bounding box center [307, 516] width 23 height 23
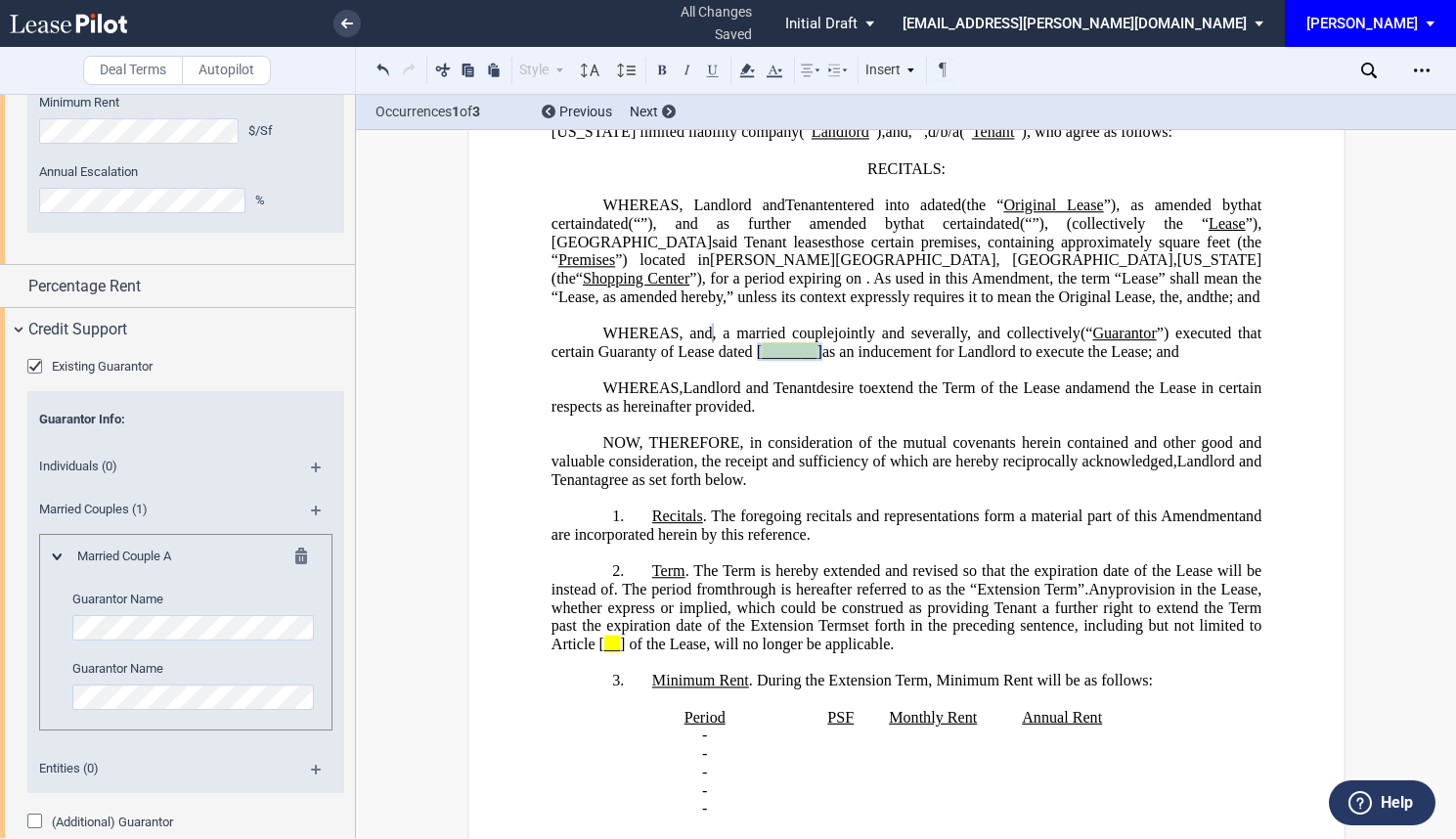
drag, startPoint x: 1214, startPoint y: 422, endPoint x: 1146, endPoint y: 424, distance: 68.0
click at [1146, 361] on p "WHEREAS, , an individual and , a married couple , , , , and jointly and several…" at bounding box center [905, 342] width 710 height 36
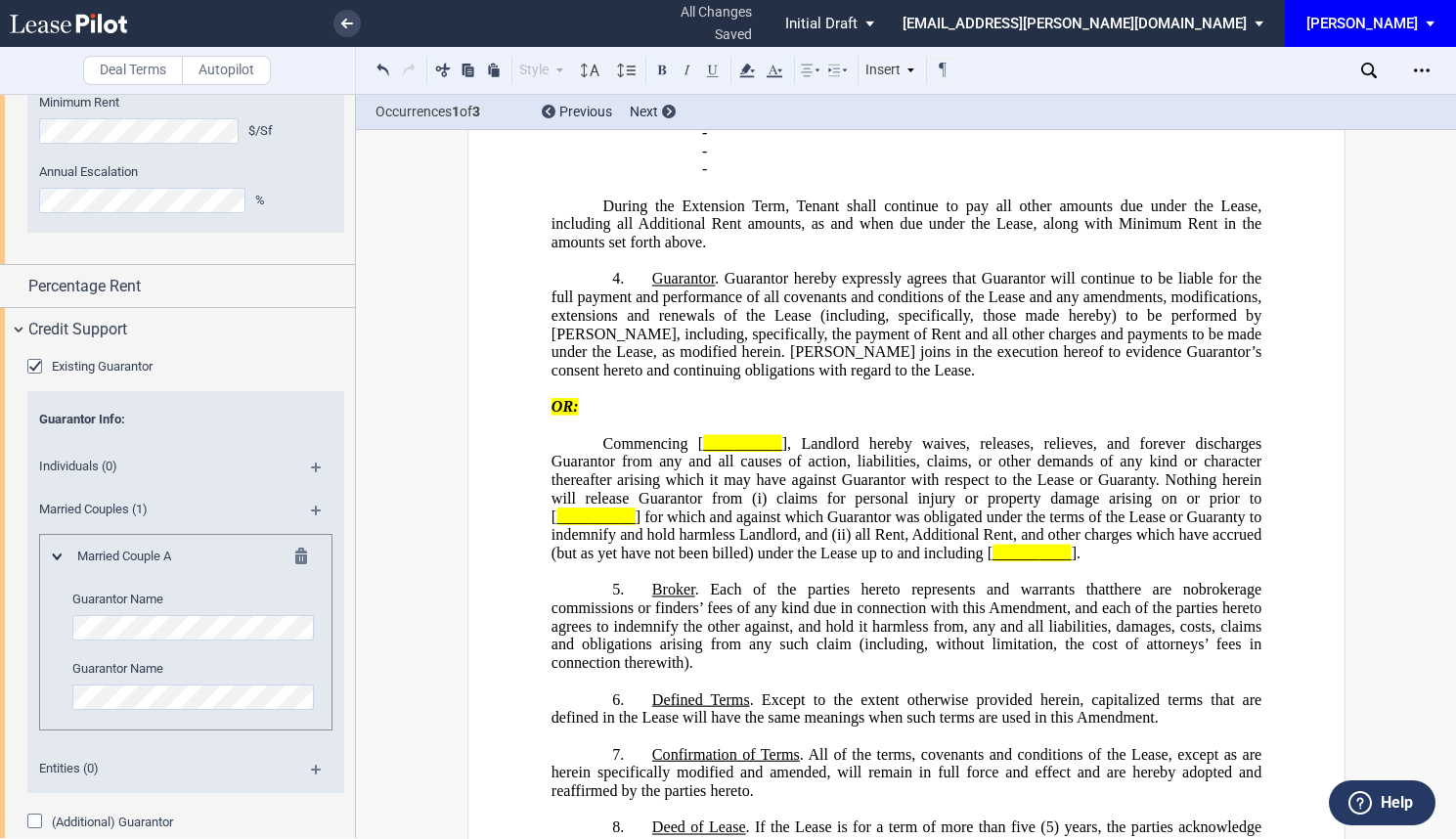
scroll to position [879, 0]
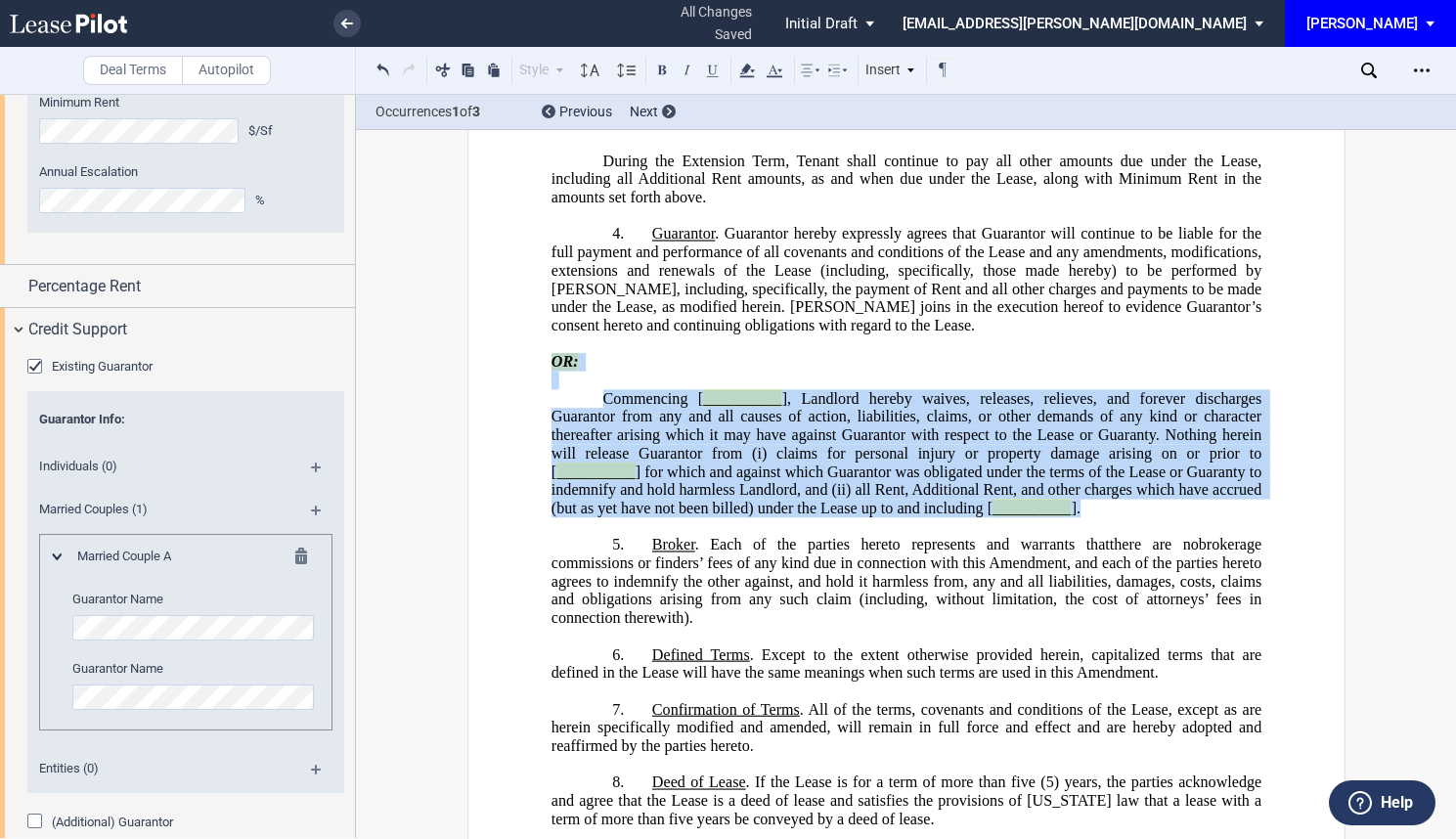
drag, startPoint x: 1081, startPoint y: 622, endPoint x: 536, endPoint y: 468, distance: 566.3
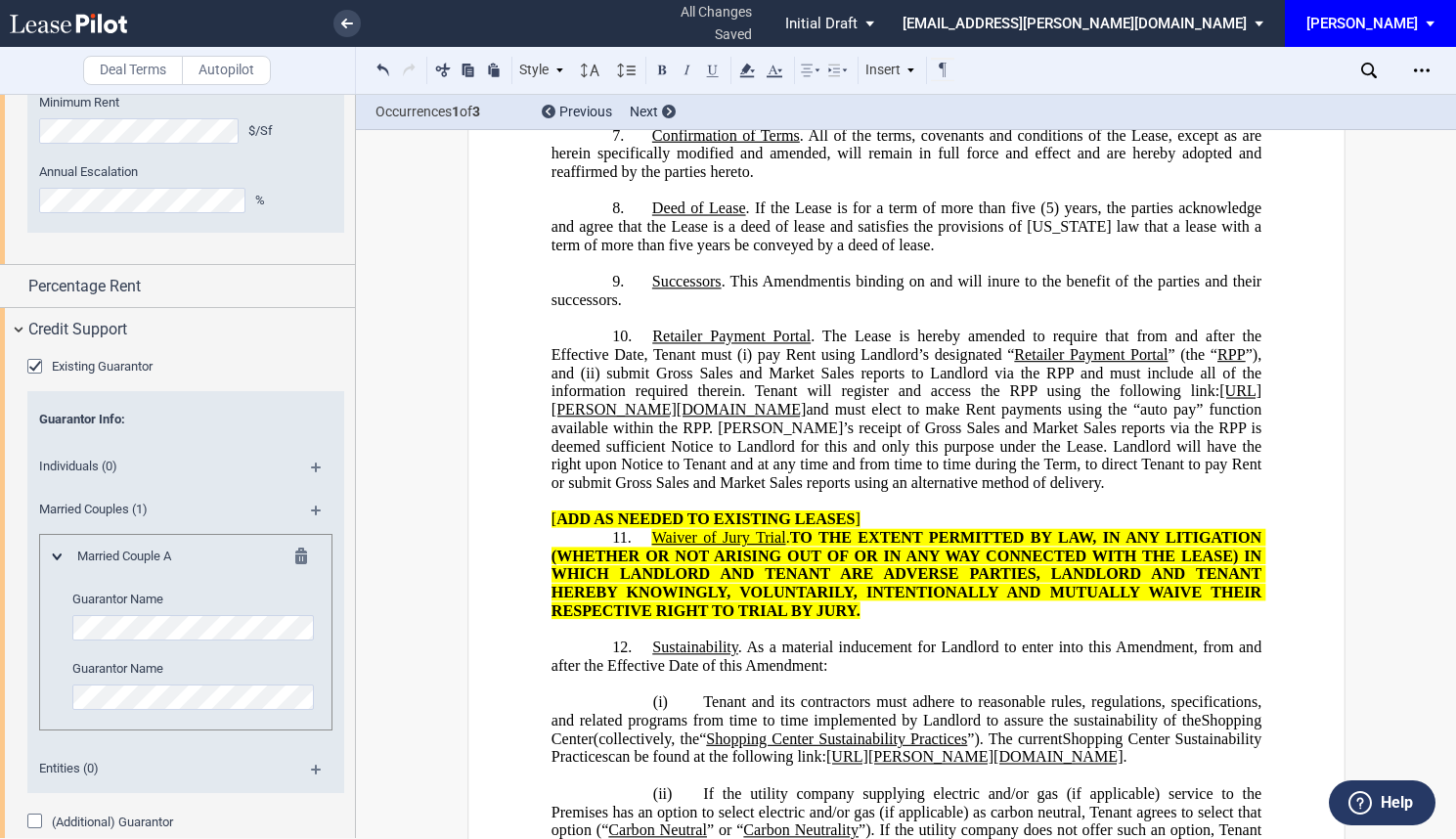
scroll to position [2047, 0]
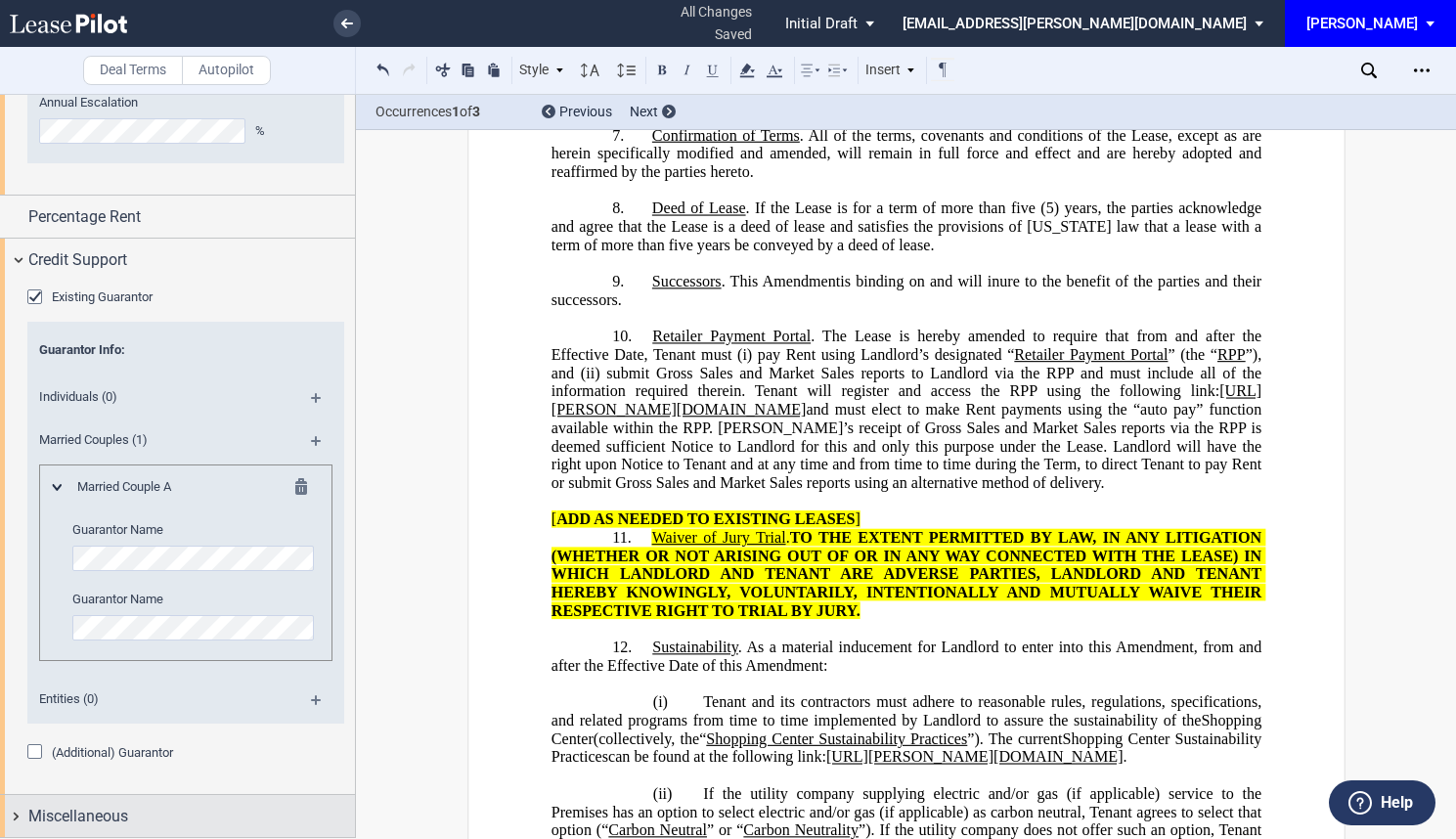
click at [147, 809] on div "Miscellaneous" at bounding box center [192, 817] width 327 height 23
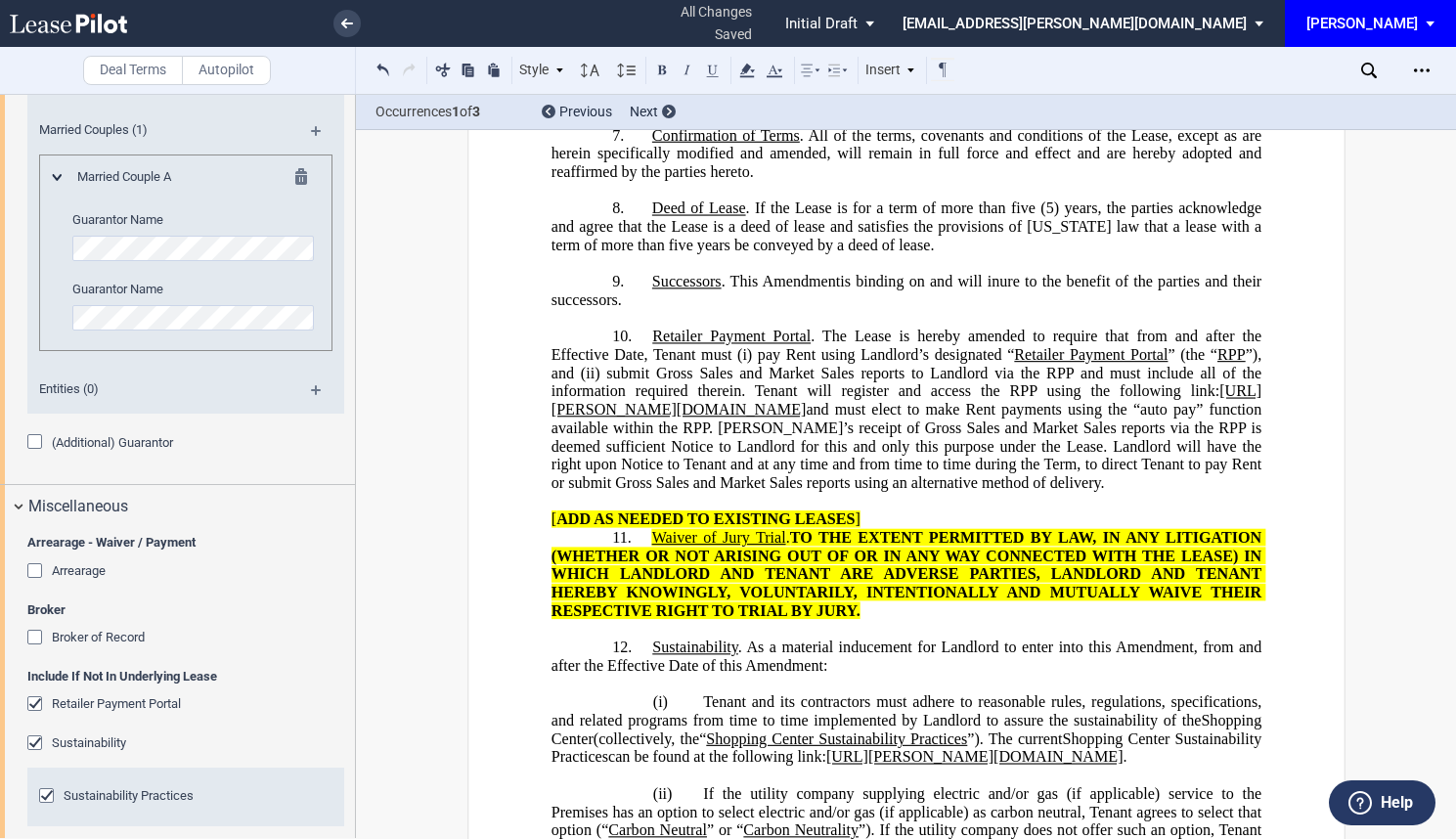
scroll to position [2588, 0]
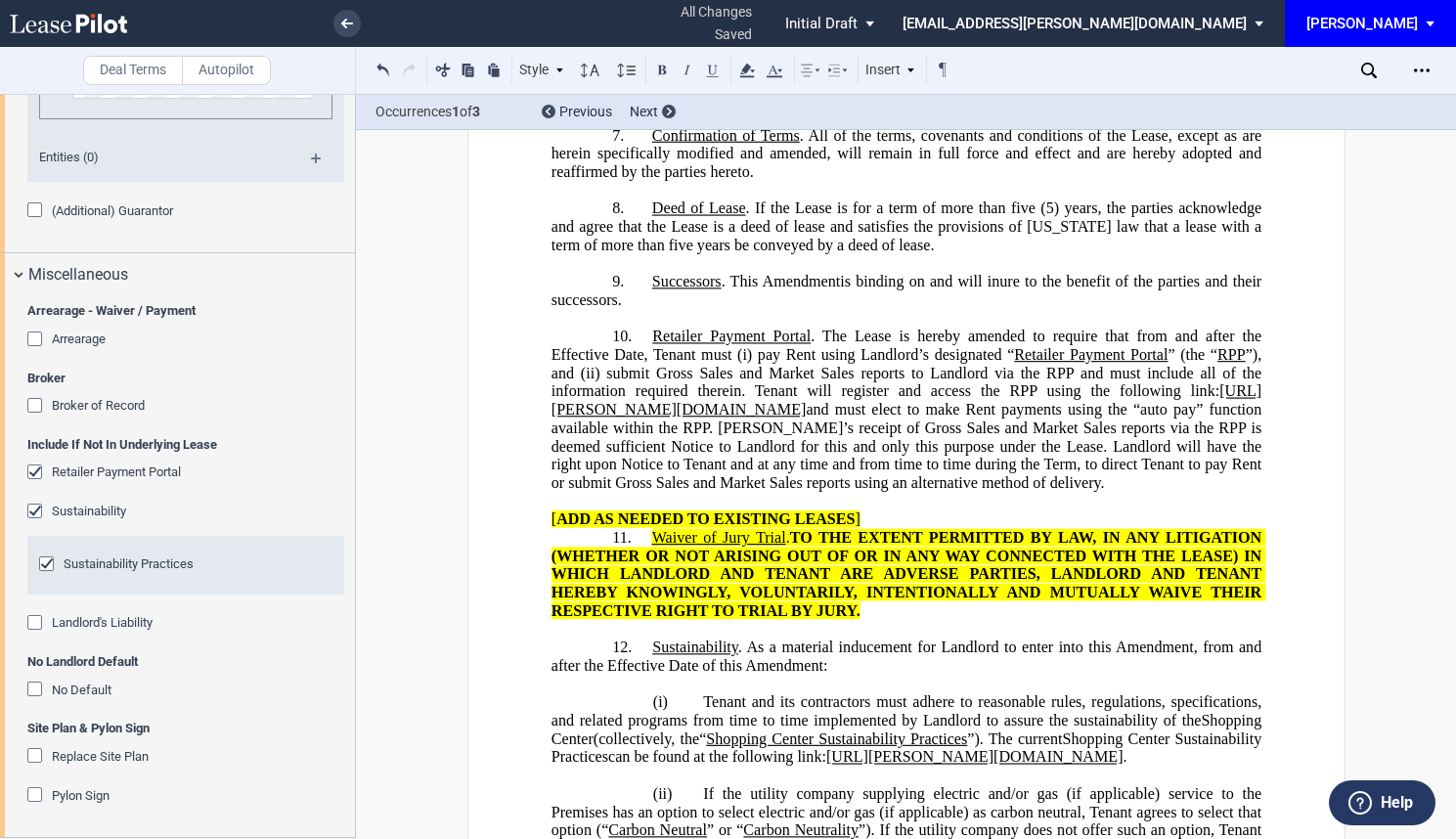
click at [40, 333] on div "Arrearage" at bounding box center [37, 341] width 20 height 20
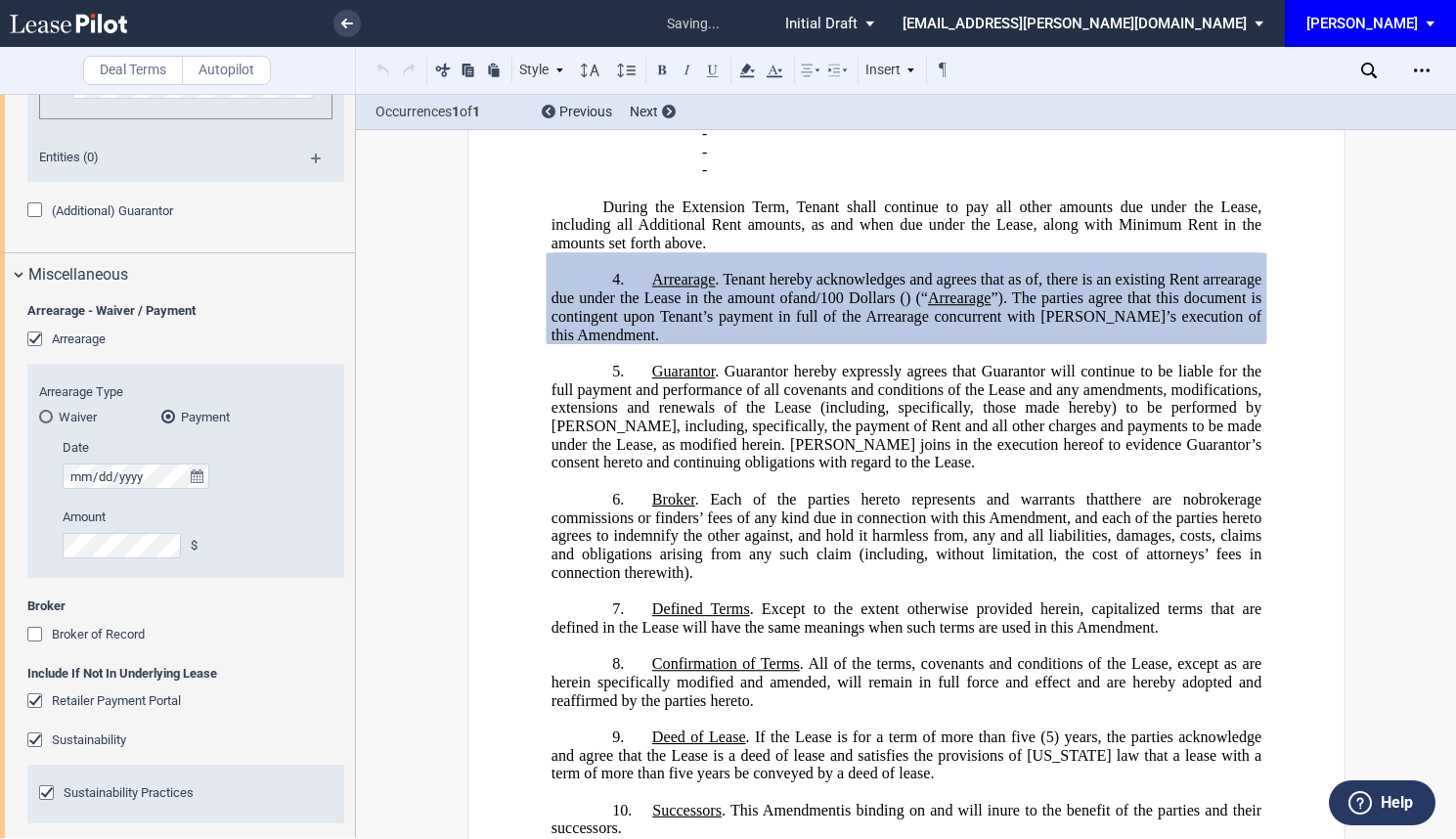
scroll to position [2817, 0]
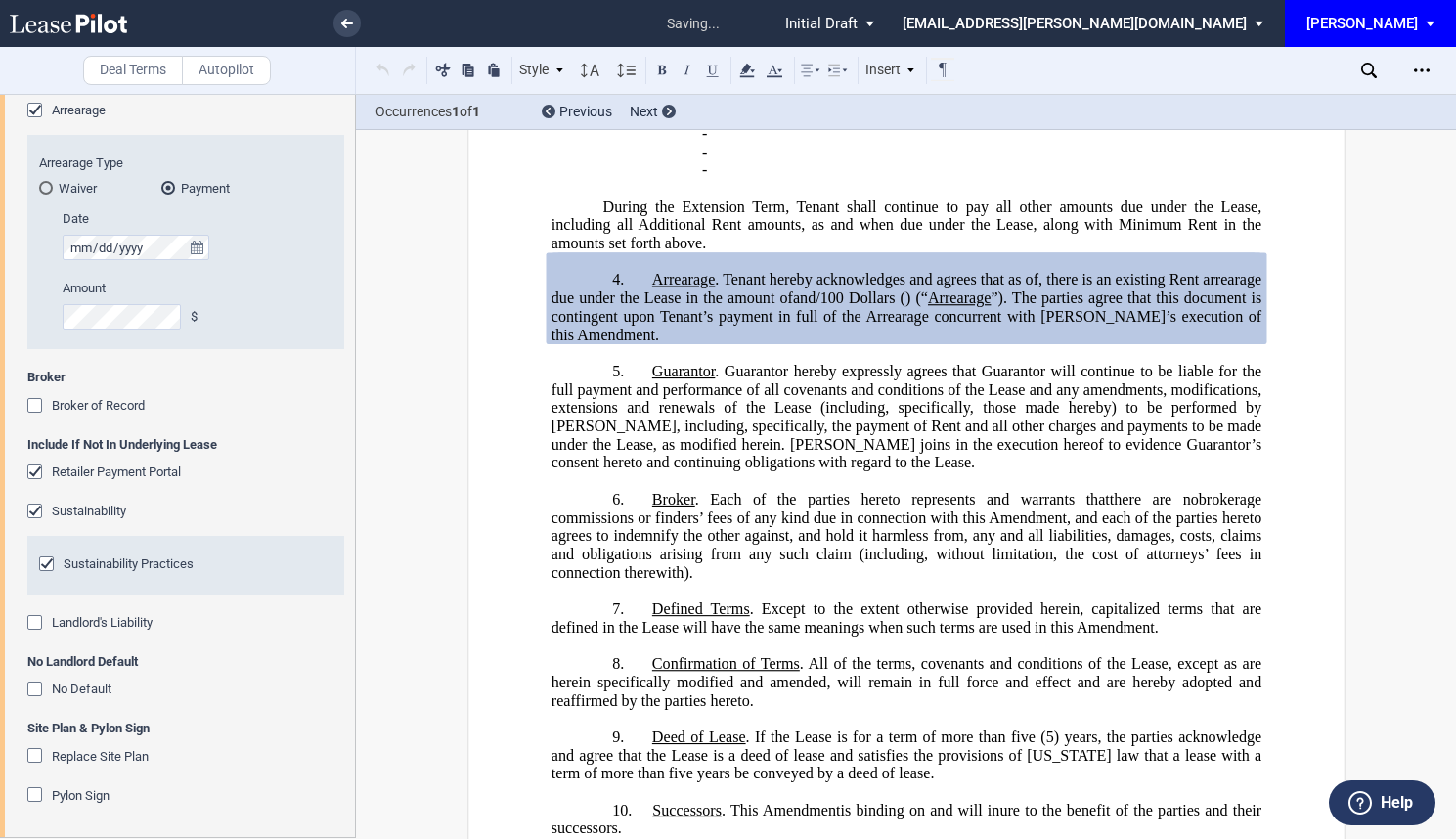
click at [33, 464] on div "Retailer Payment Portal" at bounding box center [37, 474] width 20 height 20
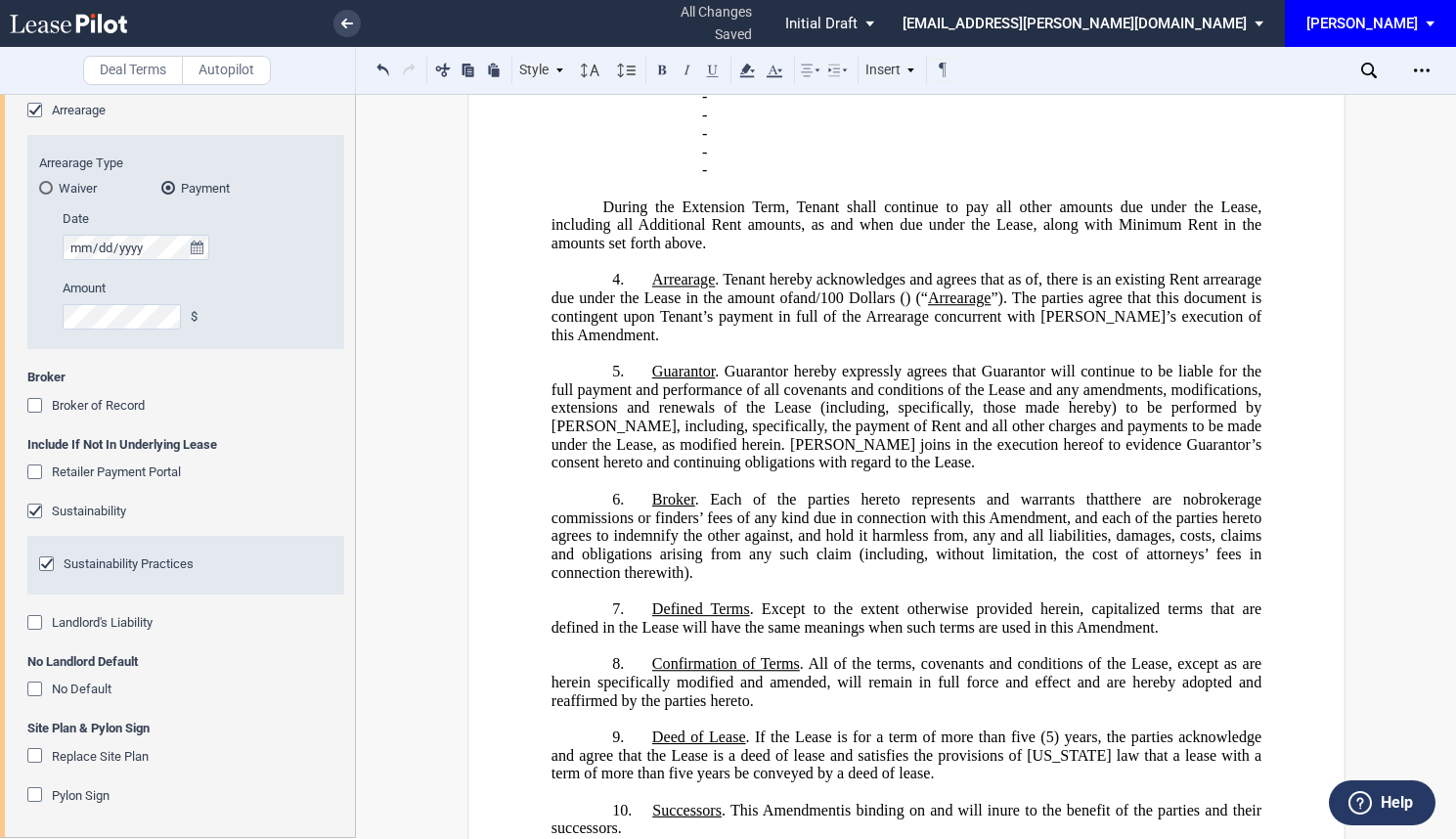
click at [48, 563] on div "Sustainability Practices" at bounding box center [49, 566] width 20 height 20
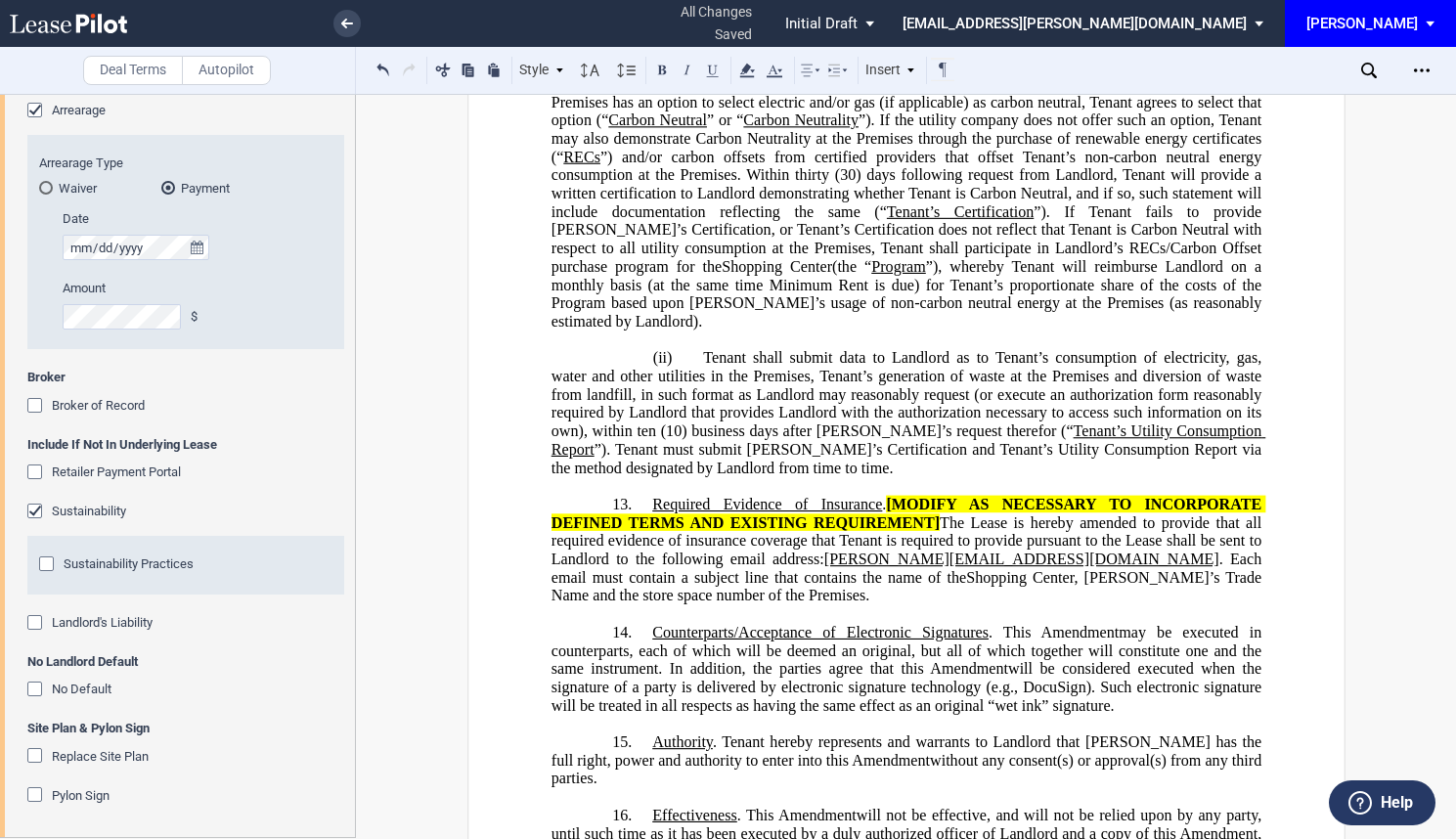
scroll to position [1811, 0]
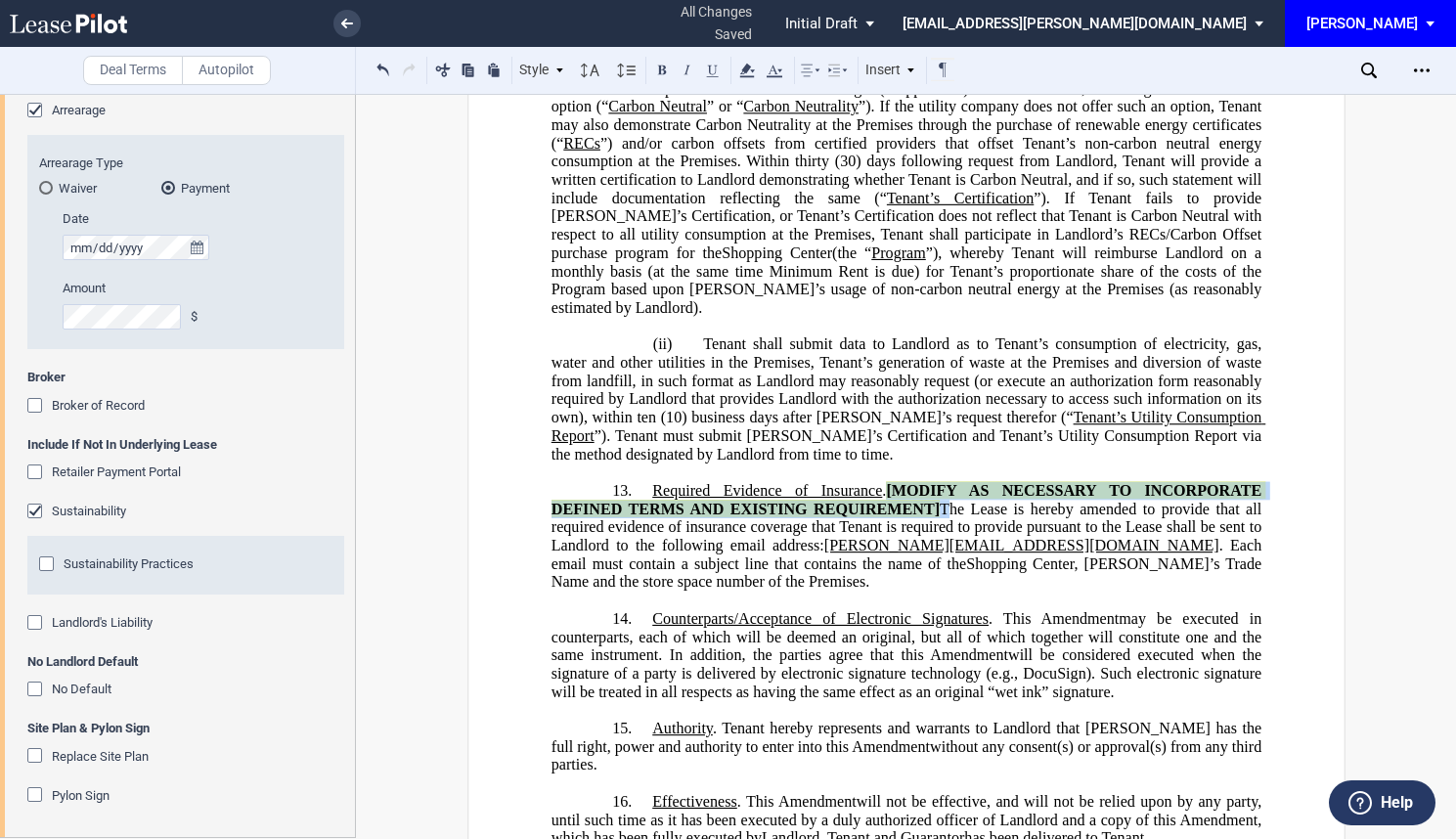
drag, startPoint x: 941, startPoint y: 596, endPoint x: 884, endPoint y: 578, distance: 59.8
click at [884, 572] on span "Required Evidence of Insurance . [MODIFY AS NECESSARY TO INCORPORATE DEFINED TE…" at bounding box center [907, 527] width 714 height 90
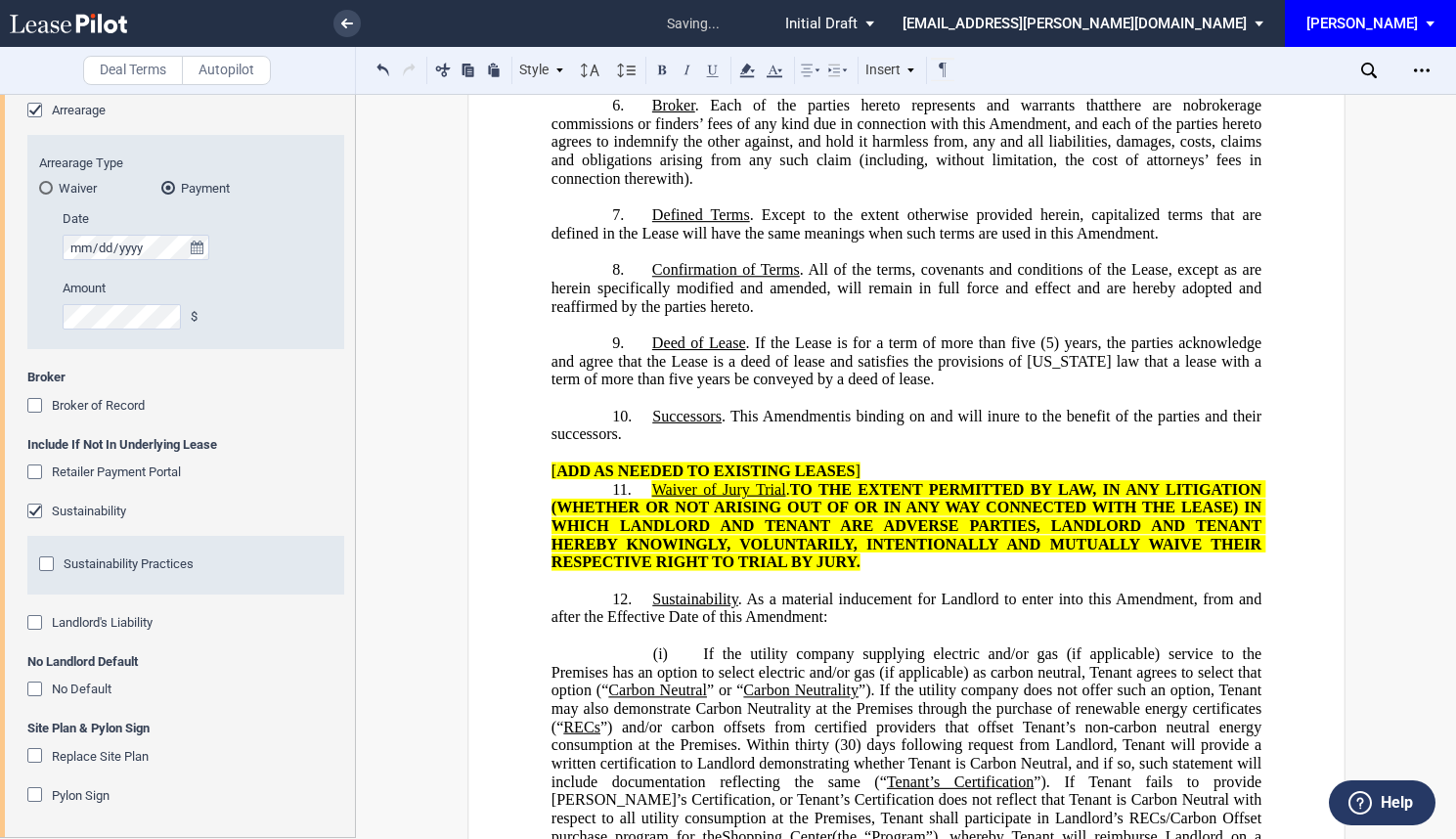
scroll to position [1126, 0]
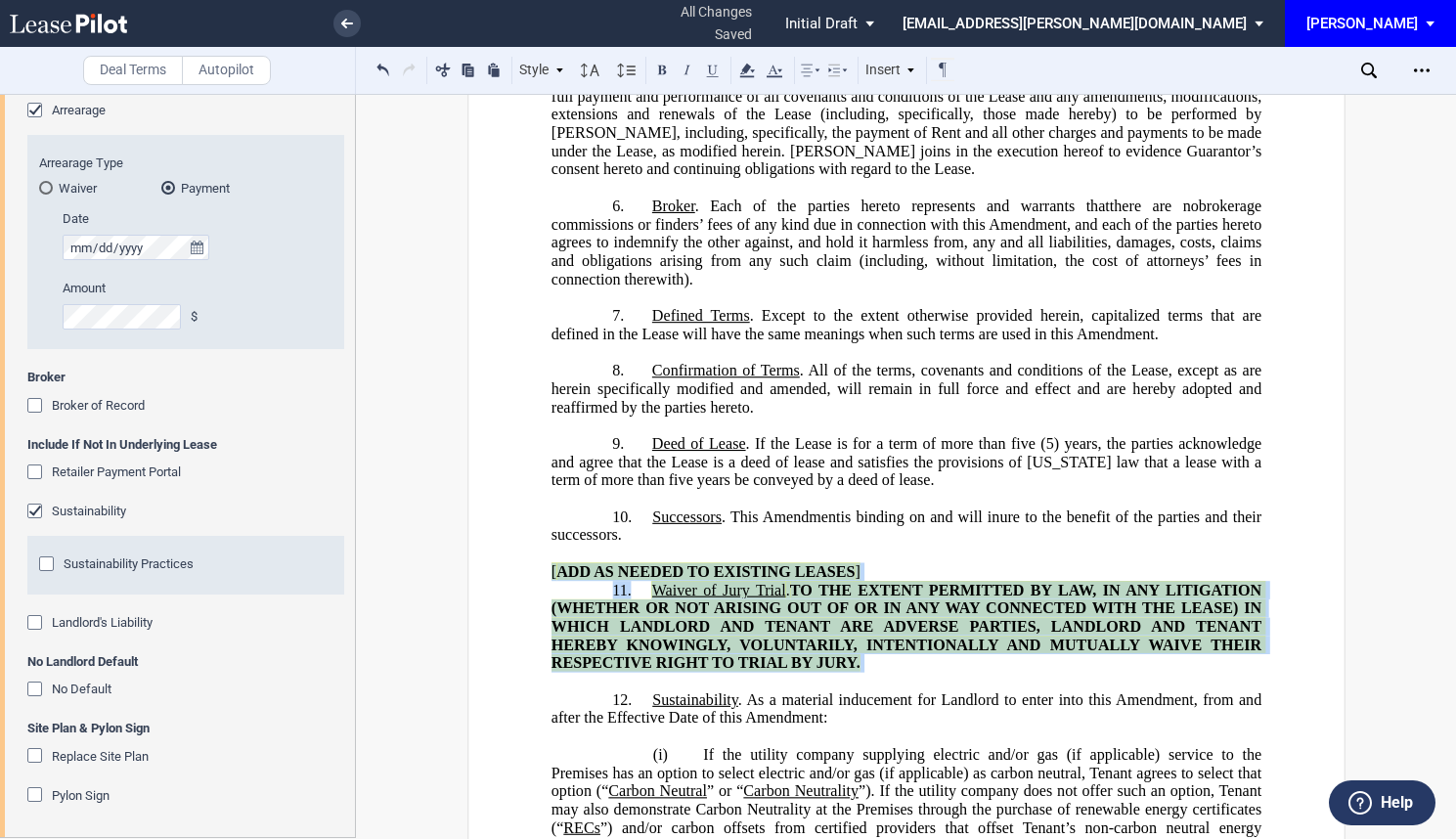
drag, startPoint x: 877, startPoint y: 779, endPoint x: 500, endPoint y: 685, distance: 388.5
click at [500, 685] on div "﻿ !!CUSTOM_FOOTER_DISTANCE_0.5in!! !!CUSTOM_FOOTER_START!! !!CUSTOM_PAGE_NUMBER…" at bounding box center [906, 767] width 878 height 3474
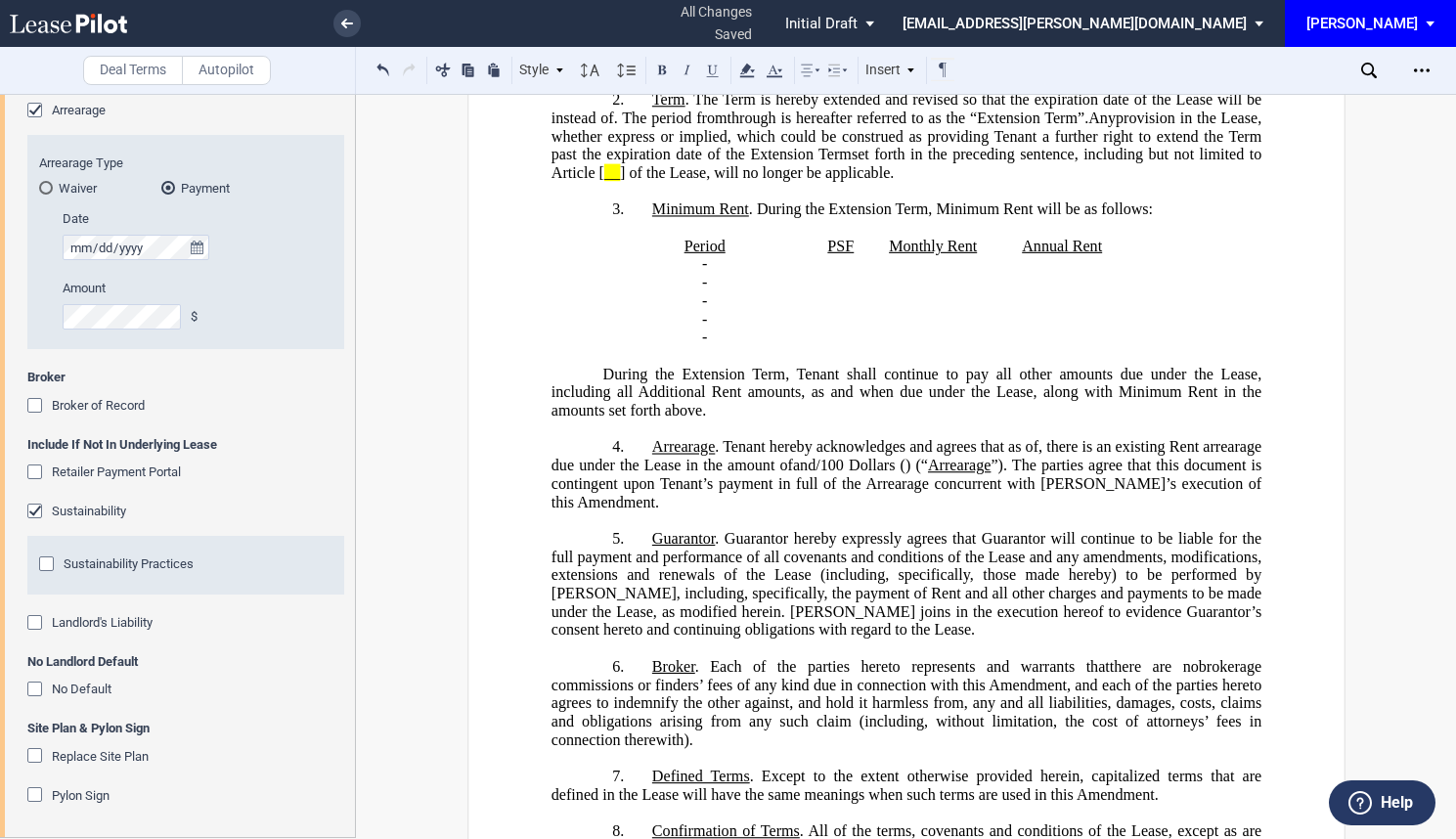
scroll to position [646, 0]
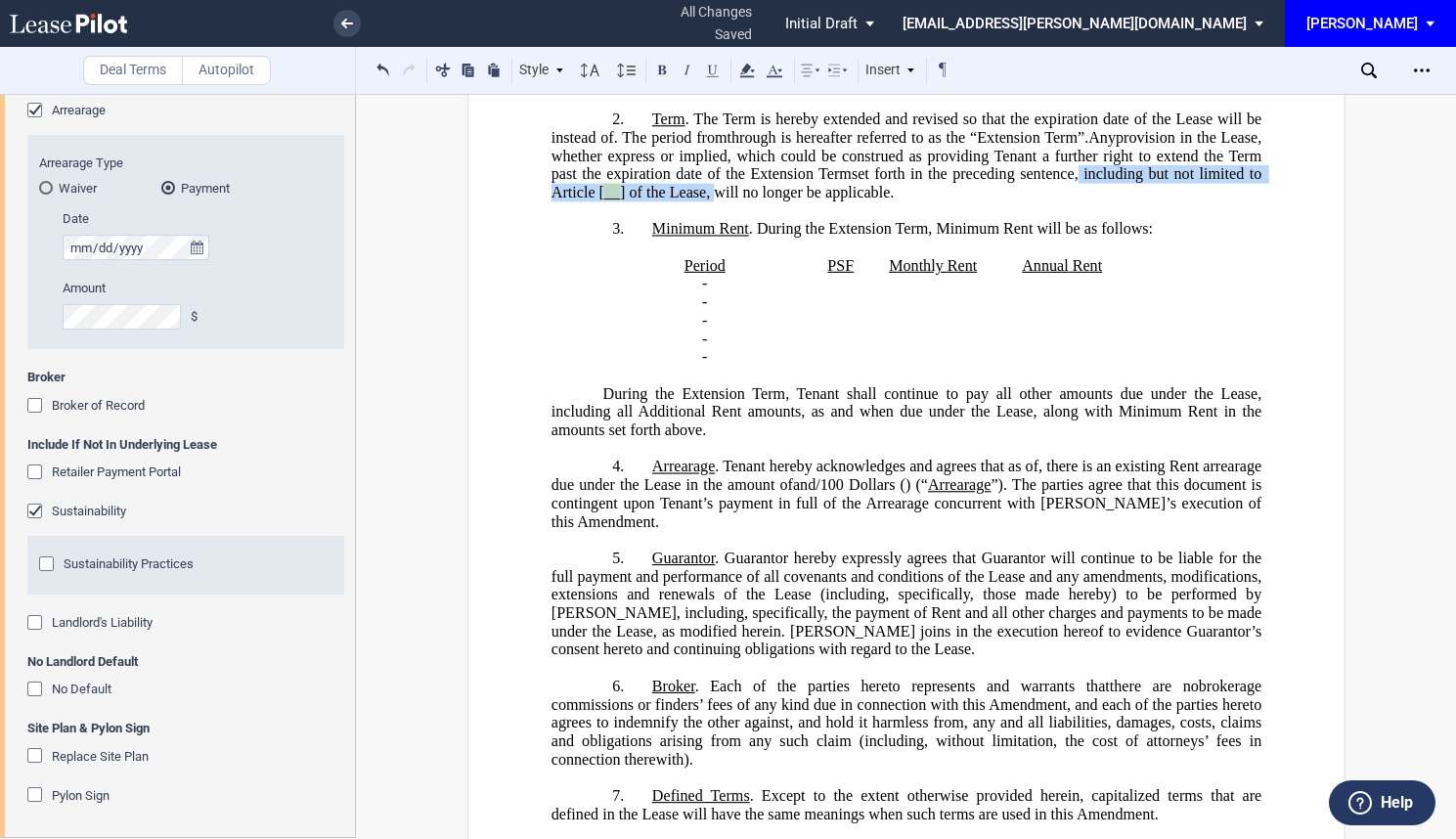
drag, startPoint x: 590, startPoint y: 305, endPoint x: 936, endPoint y: 287, distance: 346.5
click at [936, 200] on span "set forth in the preceding sentence, including but not limited to Article [ __ …" at bounding box center [907, 183] width 714 height 35
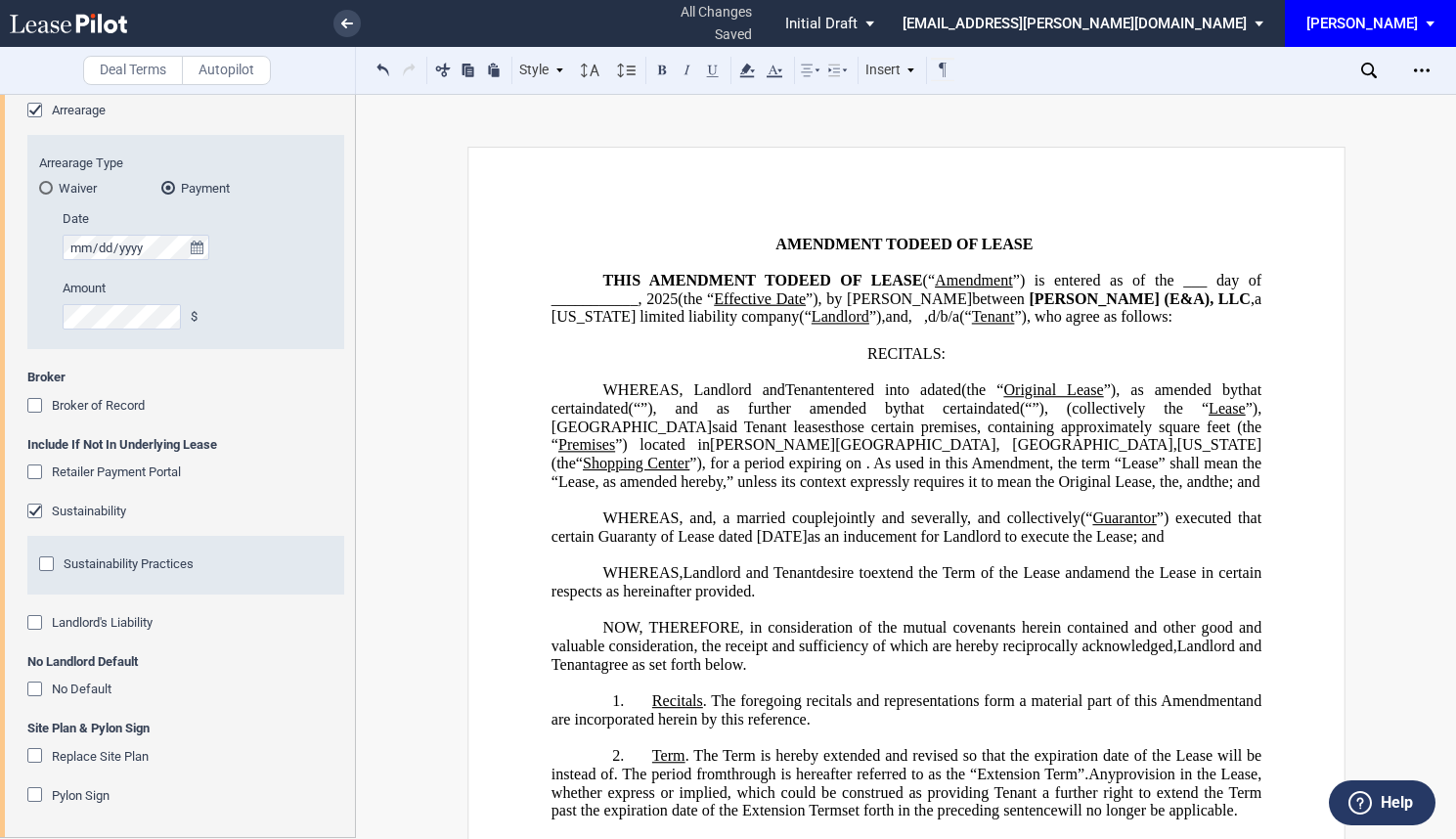
scroll to position [0, 0]
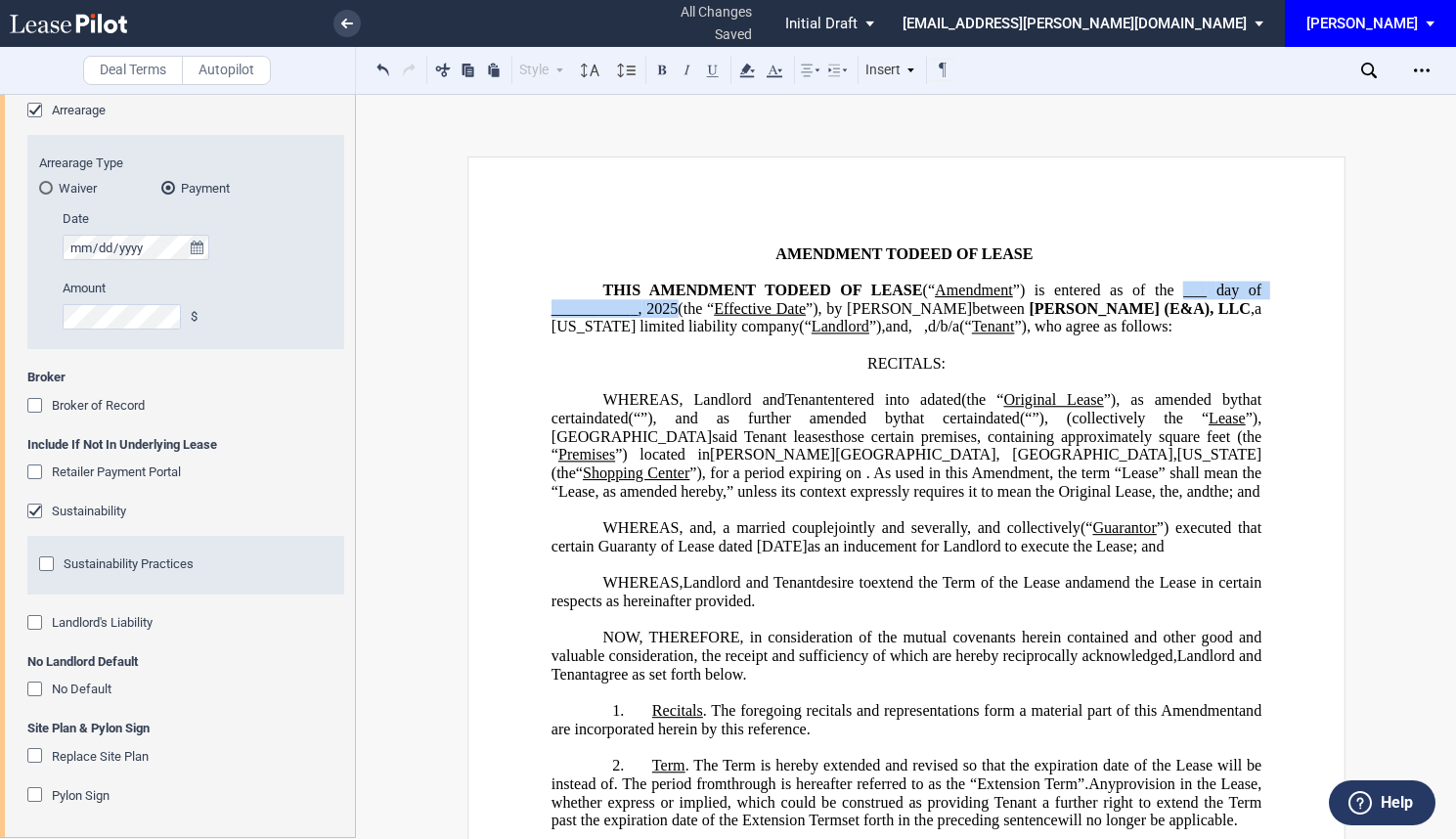
drag, startPoint x: 754, startPoint y: 307, endPoint x: 524, endPoint y: 305, distance: 230.0
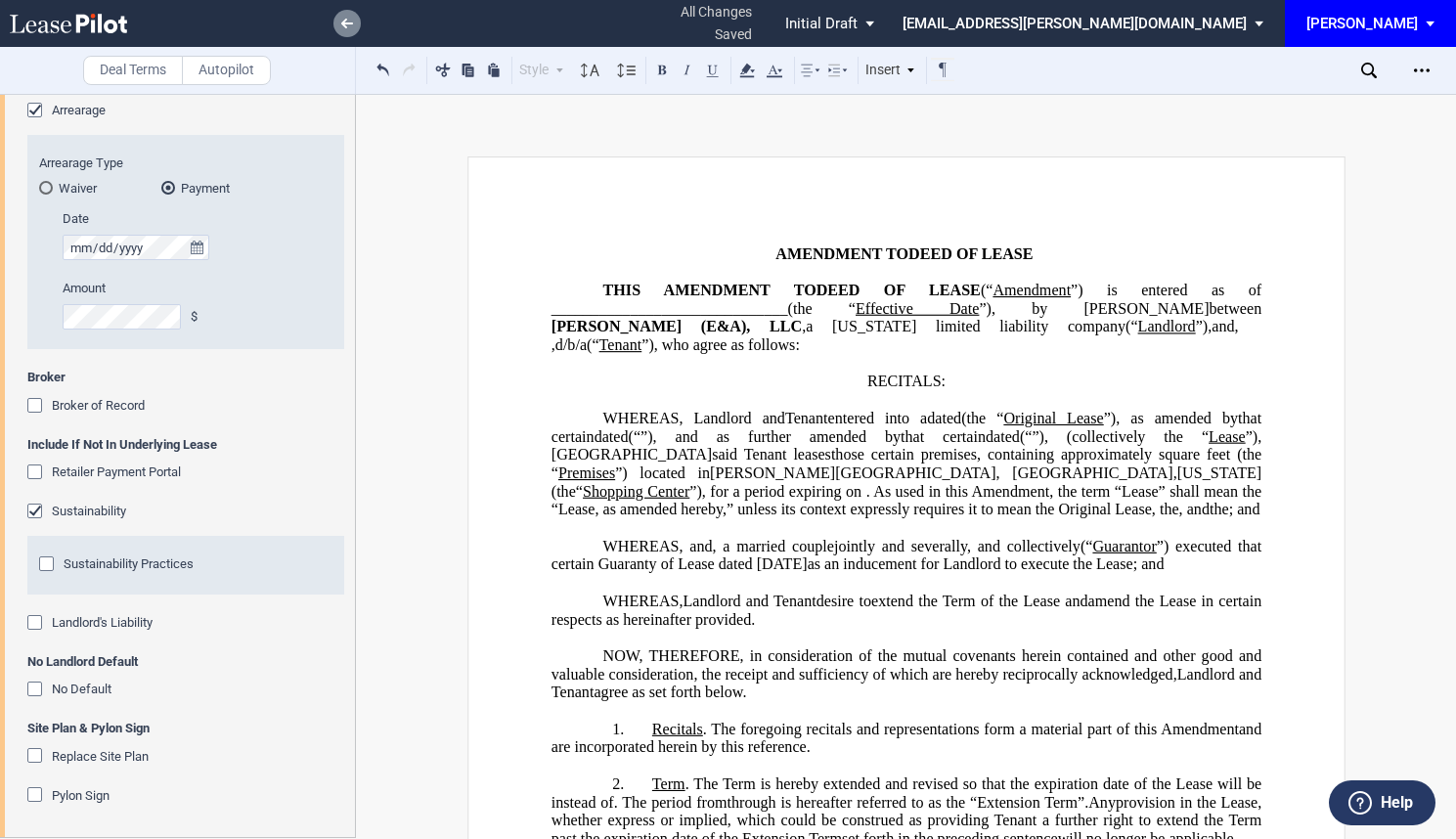
click at [348, 31] on link at bounding box center [347, 23] width 27 height 27
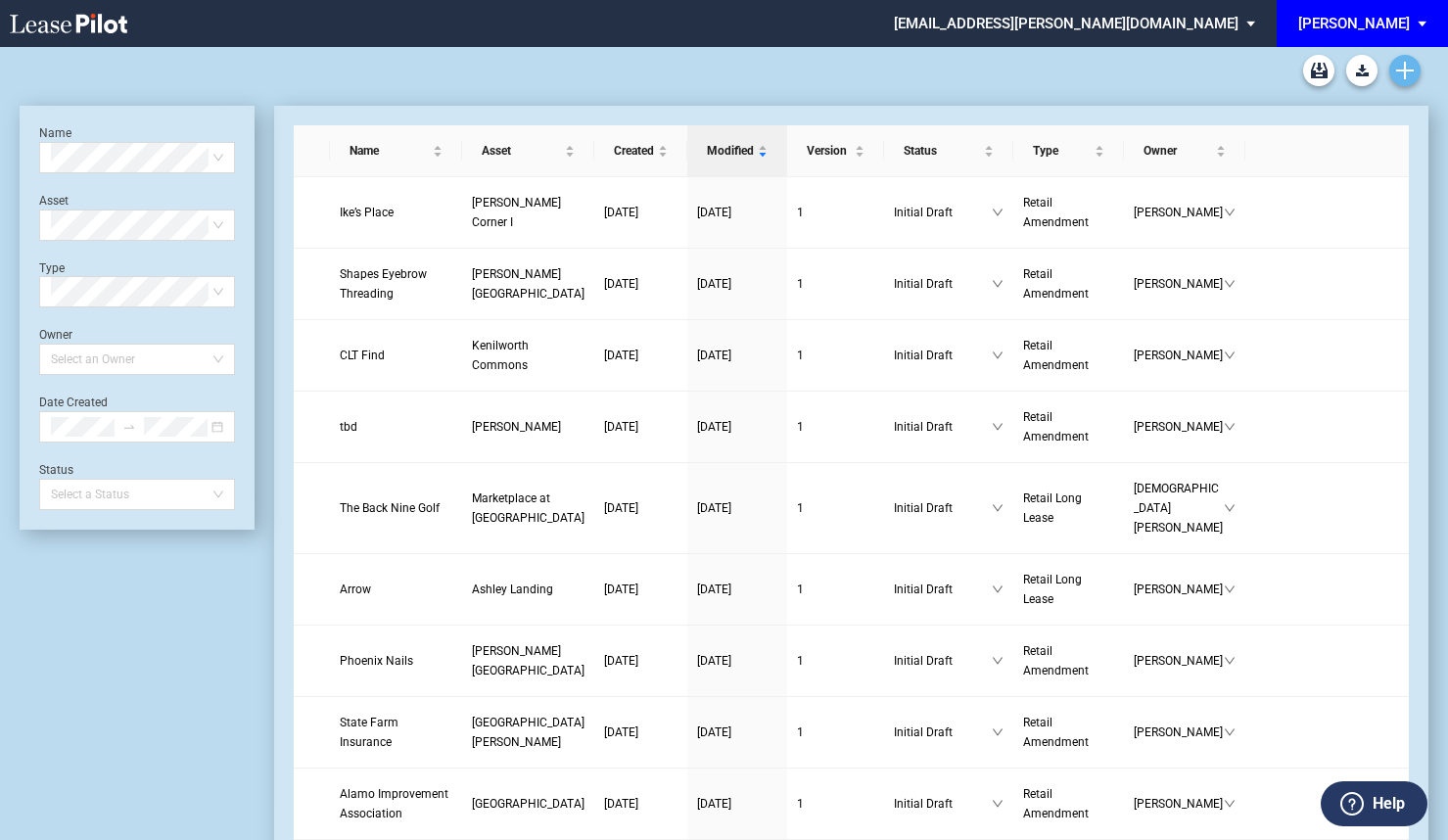
click at [1399, 79] on link "Create new document" at bounding box center [1405, 70] width 31 height 31
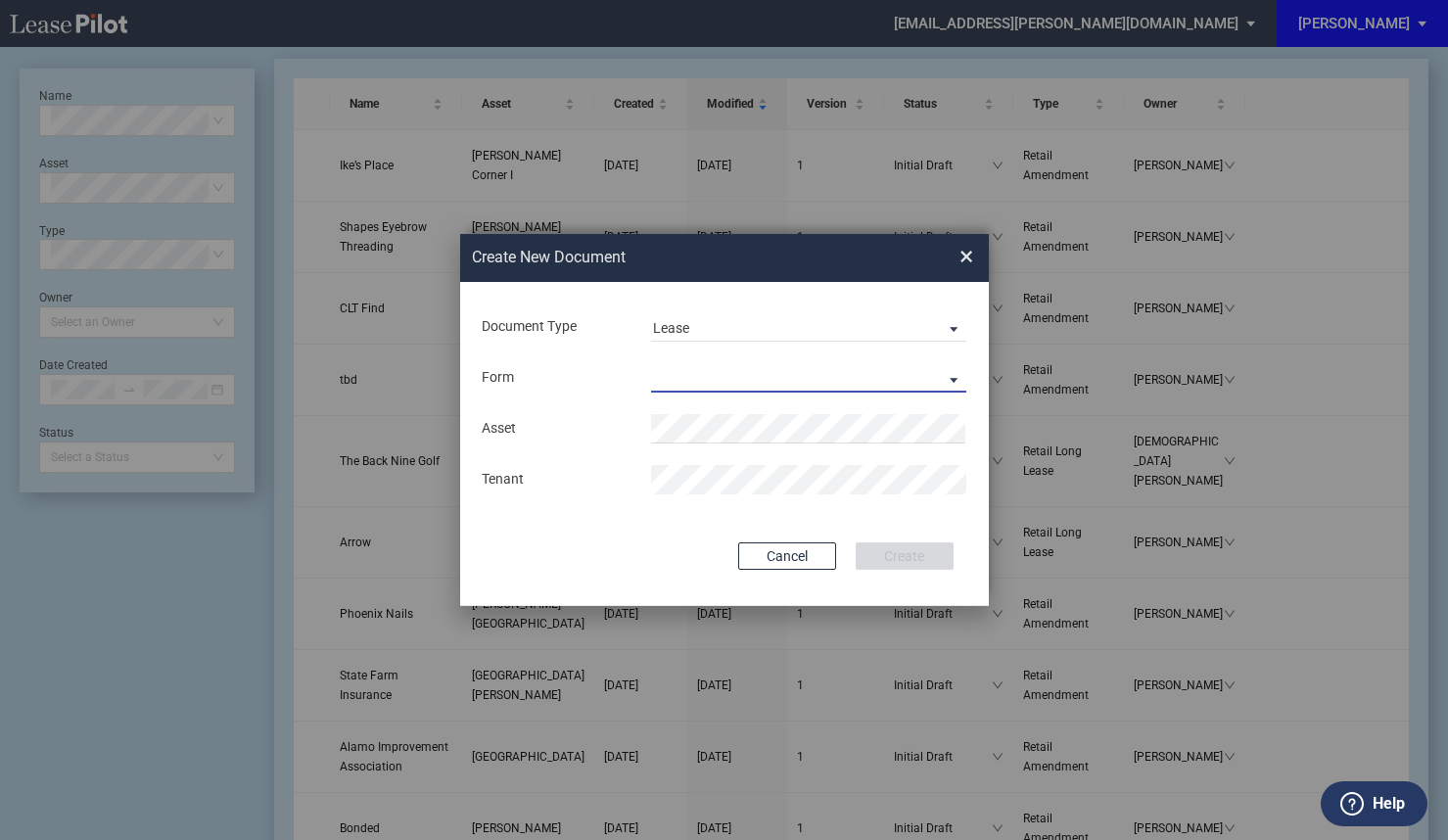
click at [839, 377] on md-select "Retail Long Lease Retail Short Lease" at bounding box center [809, 378] width 316 height 29
click at [825, 379] on md-option "Retail Long Lease" at bounding box center [810, 379] width 348 height 47
click at [810, 558] on button "Cancel" at bounding box center [787, 556] width 98 height 27
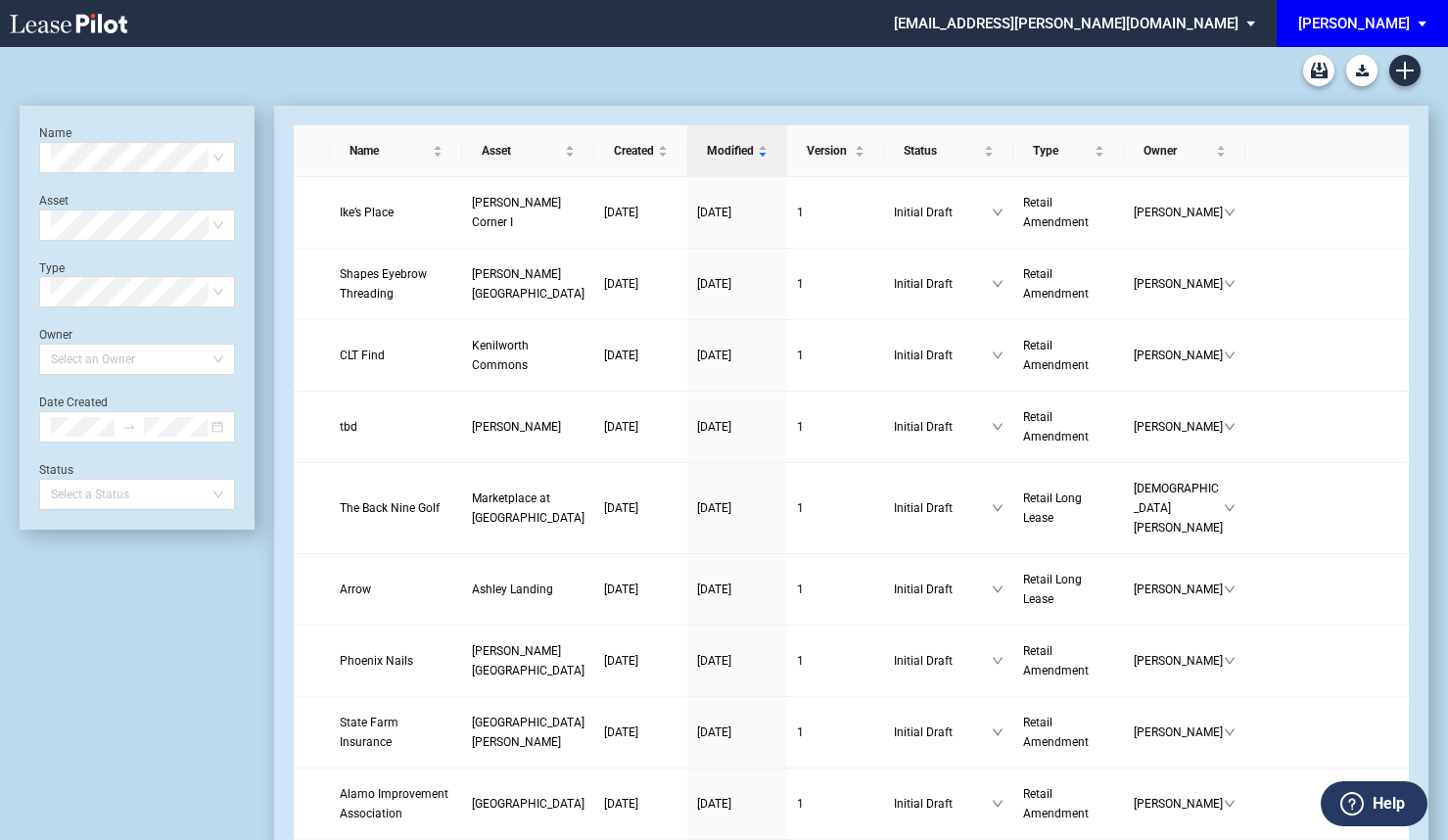
scroll to position [47, 0]
